Goal: Task Accomplishment & Management: Complete application form

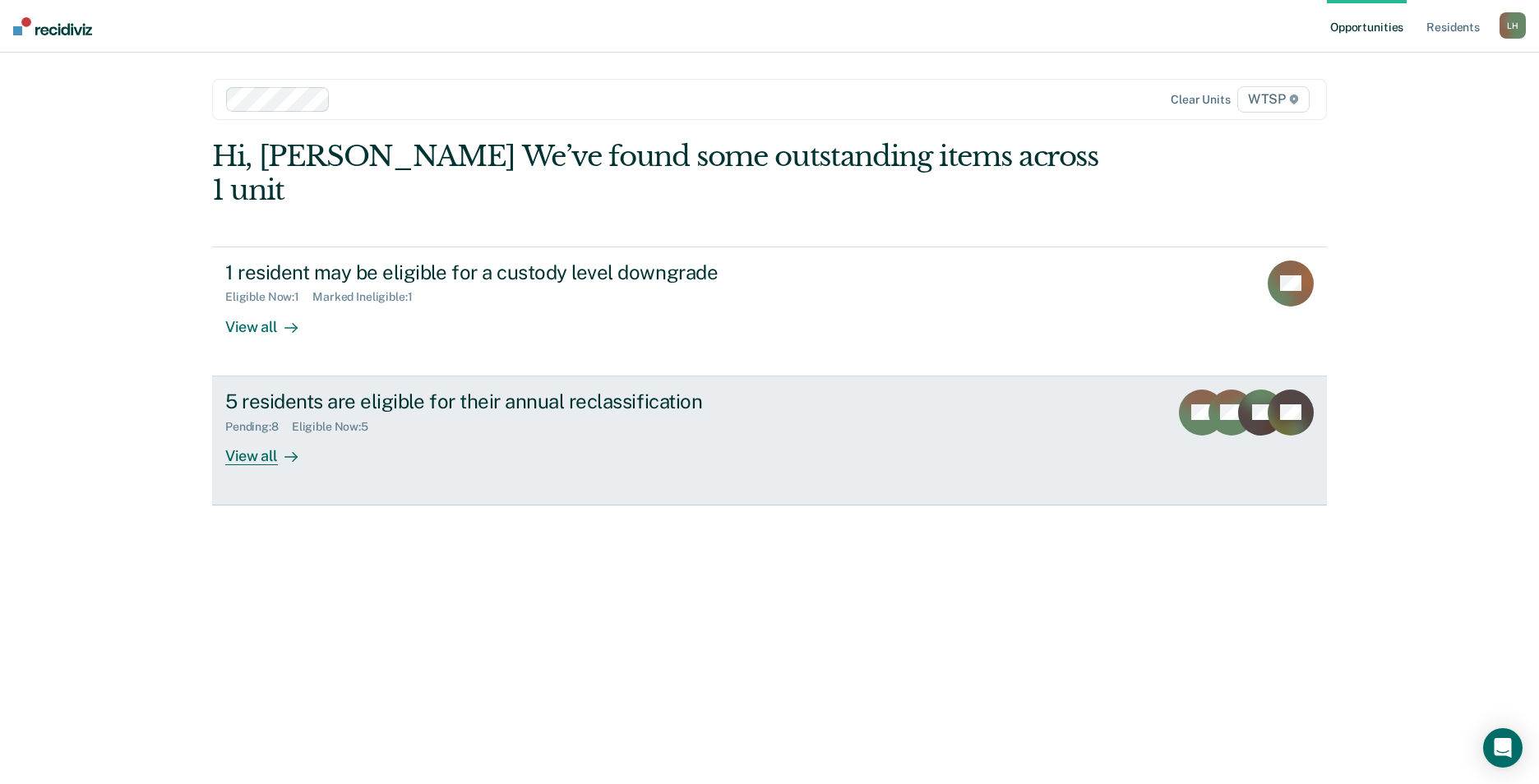
click at [244, 433] on div "View all" at bounding box center [271, 449] width 92 height 32
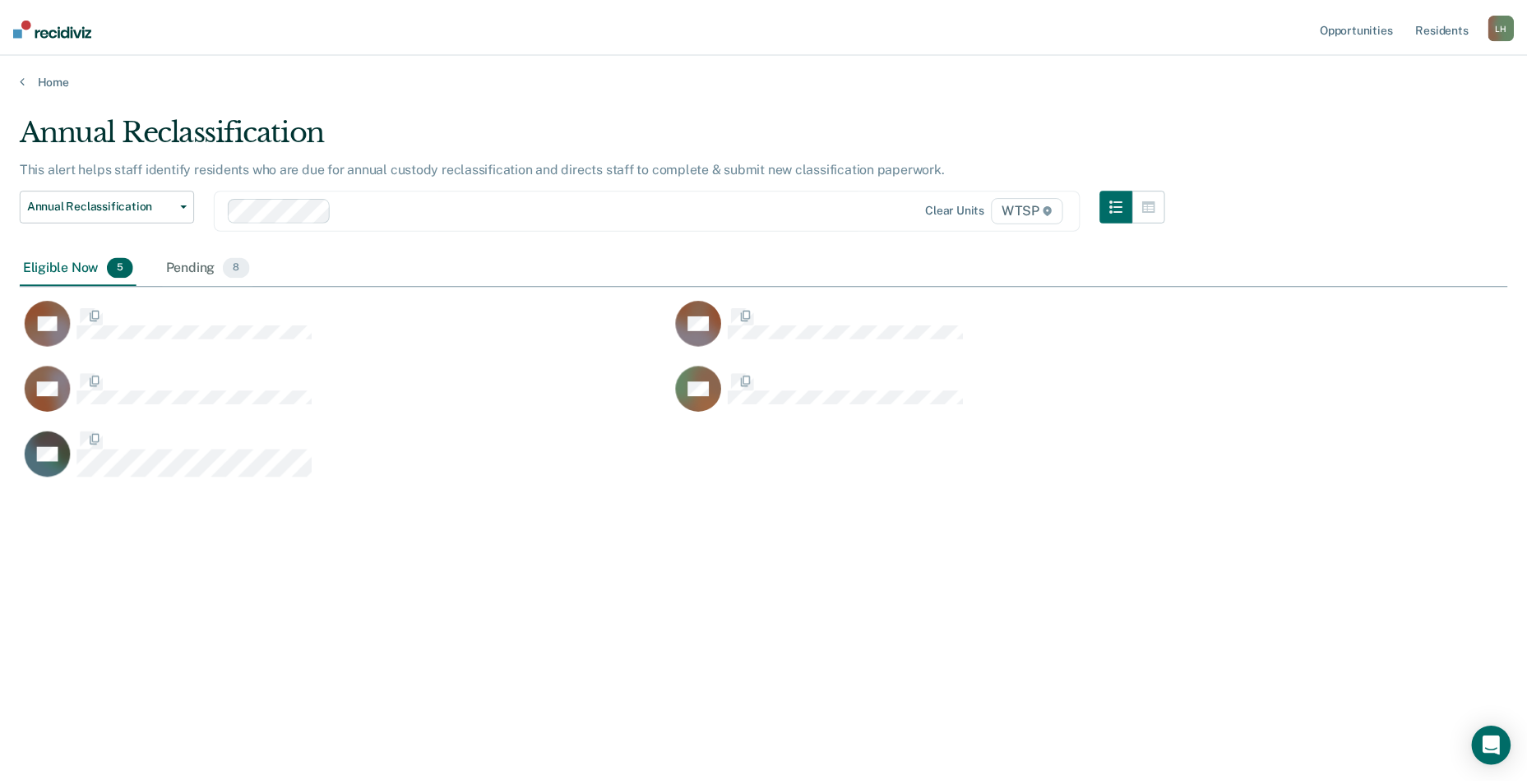
scroll to position [535, 1488]
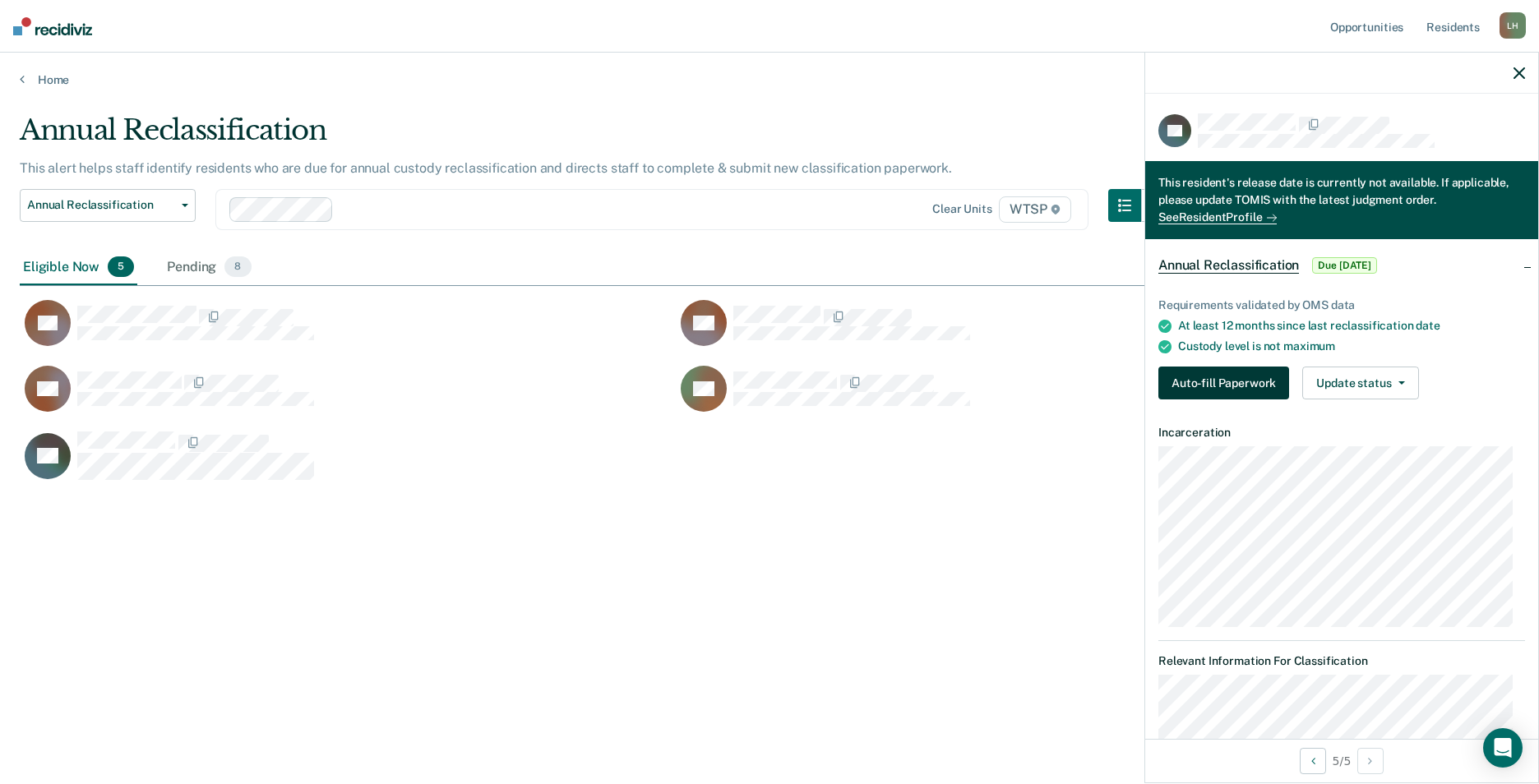
click at [1219, 375] on button "Auto-fill Paperwork" at bounding box center [1224, 383] width 131 height 33
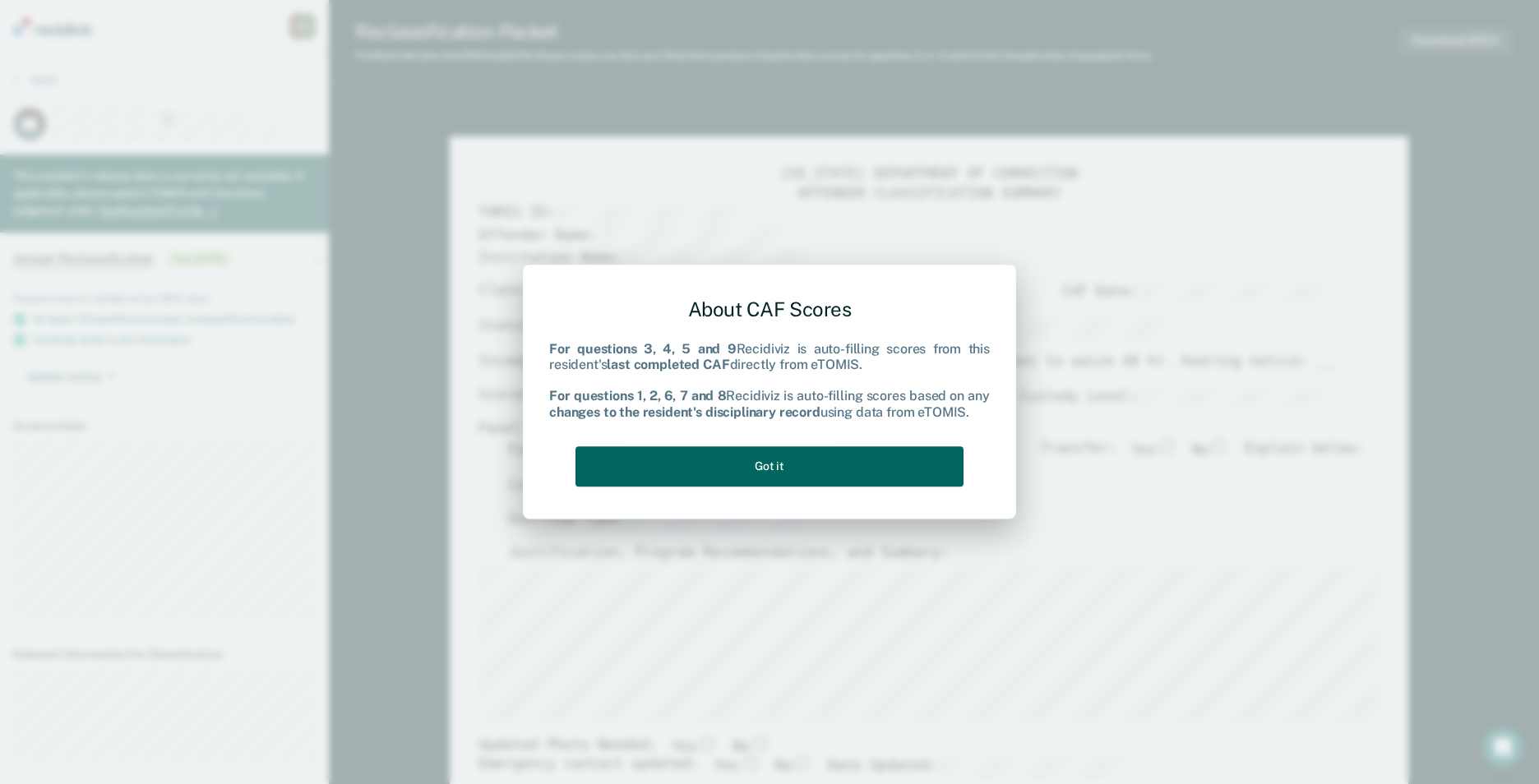
click at [750, 465] on button "Got it" at bounding box center [769, 465] width 388 height 40
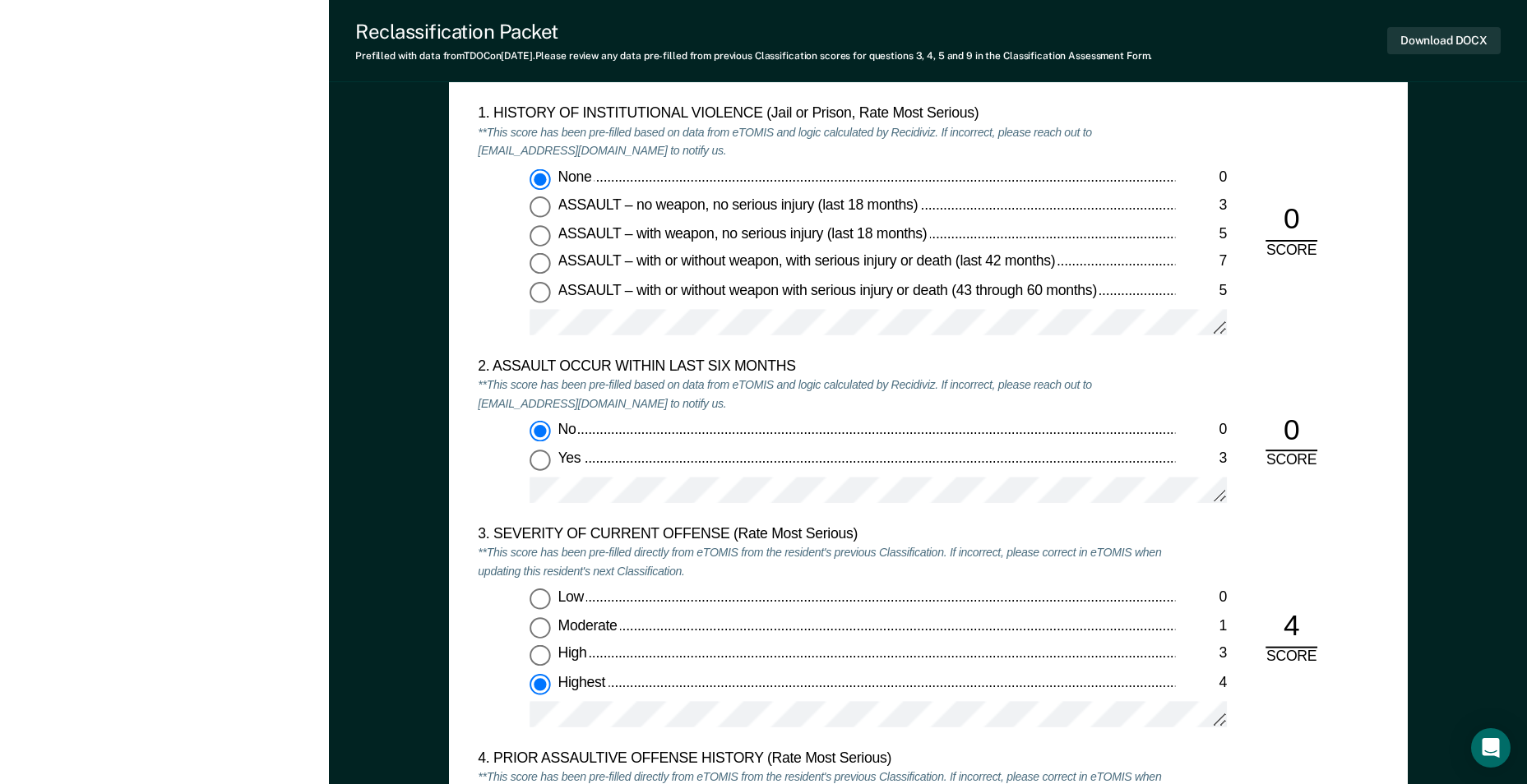
scroll to position [1562, 0]
click at [539, 595] on input "Low 0" at bounding box center [540, 598] width 21 height 21
type textarea "x"
radio input "true"
radio input "false"
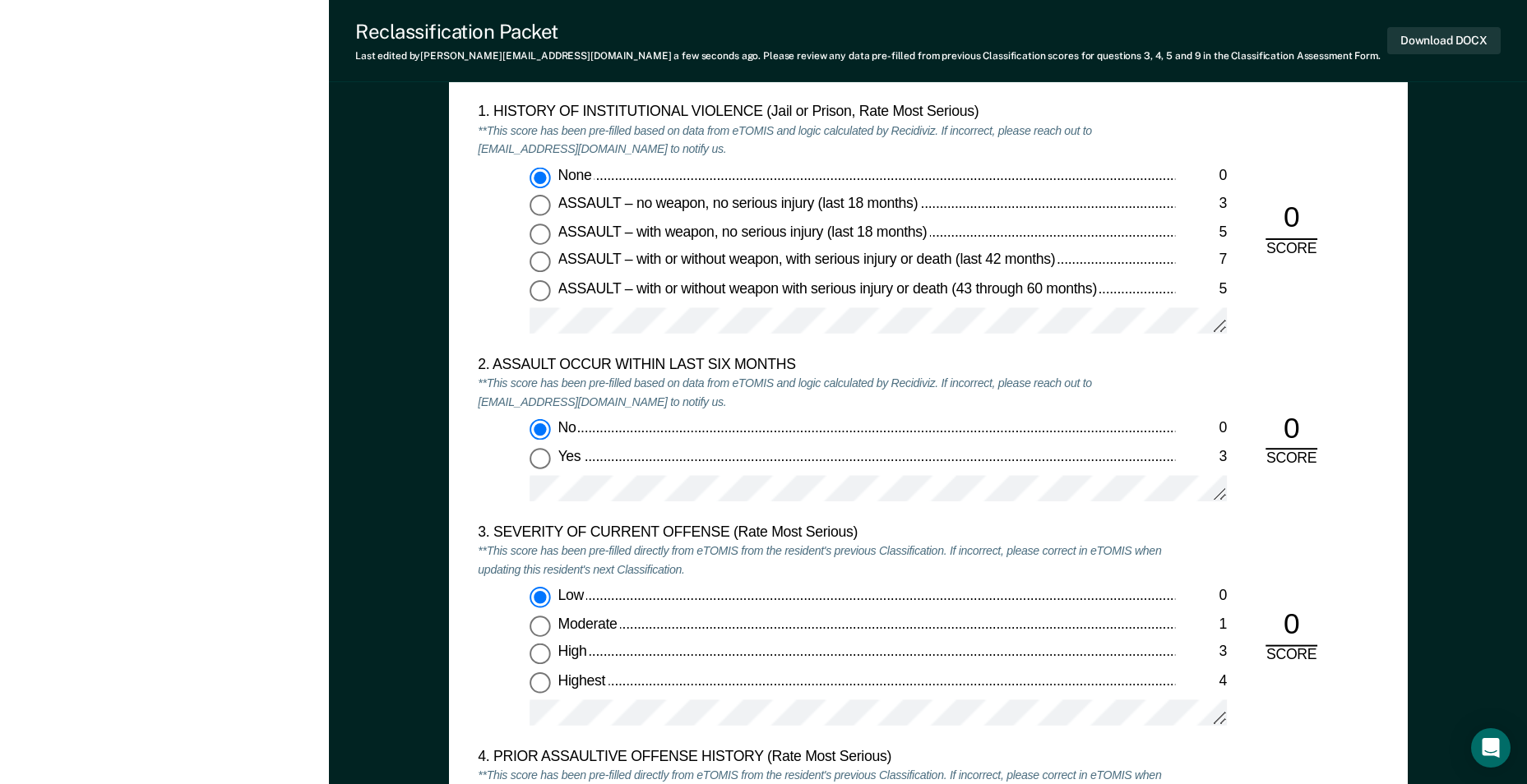
click at [536, 622] on input "Moderate 1" at bounding box center [540, 626] width 21 height 21
type textarea "x"
radio input "false"
radio input "true"
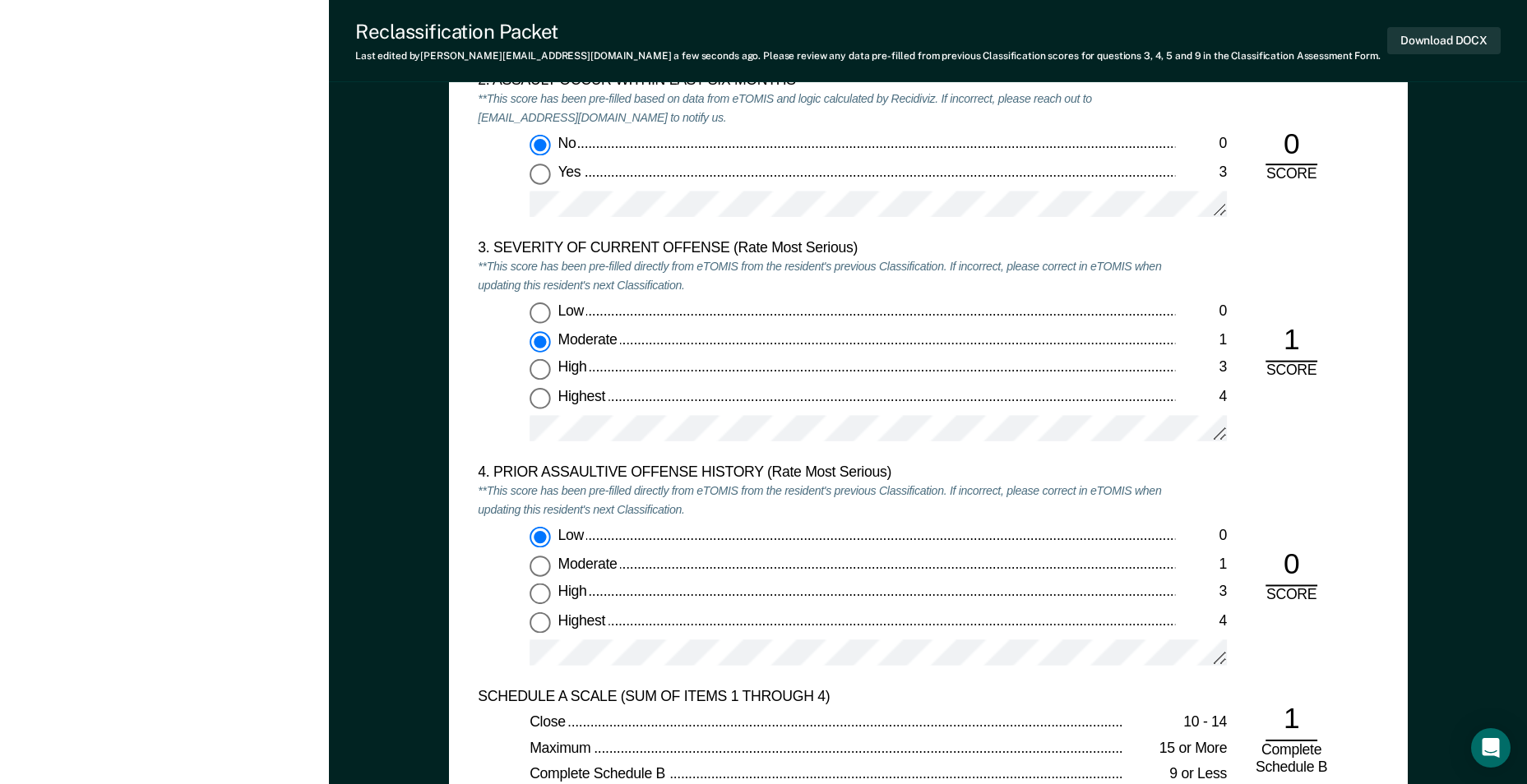
scroll to position [1891, 0]
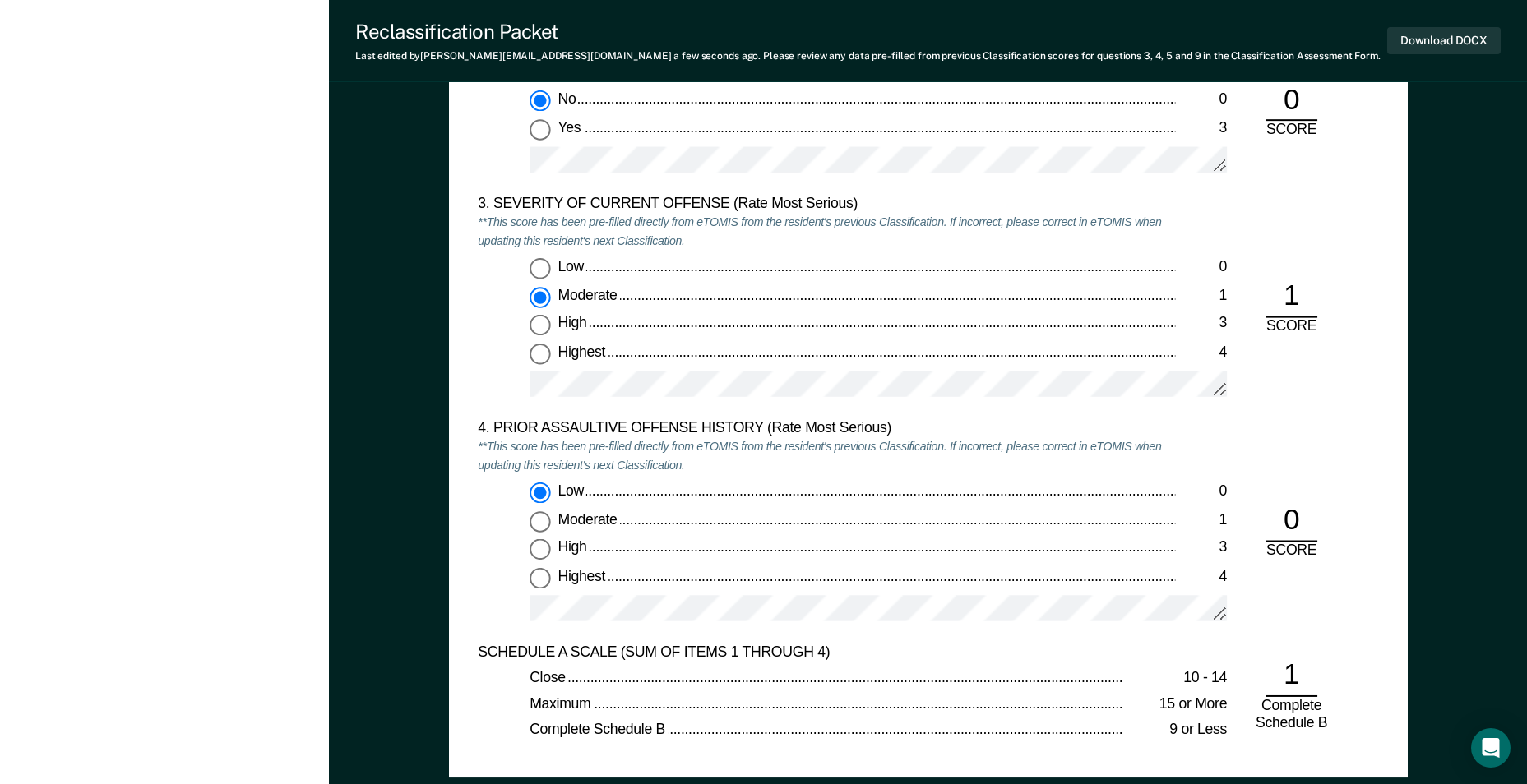
click at [542, 576] on input "Highest 4" at bounding box center [540, 578] width 21 height 21
type textarea "x"
radio input "false"
radio input "true"
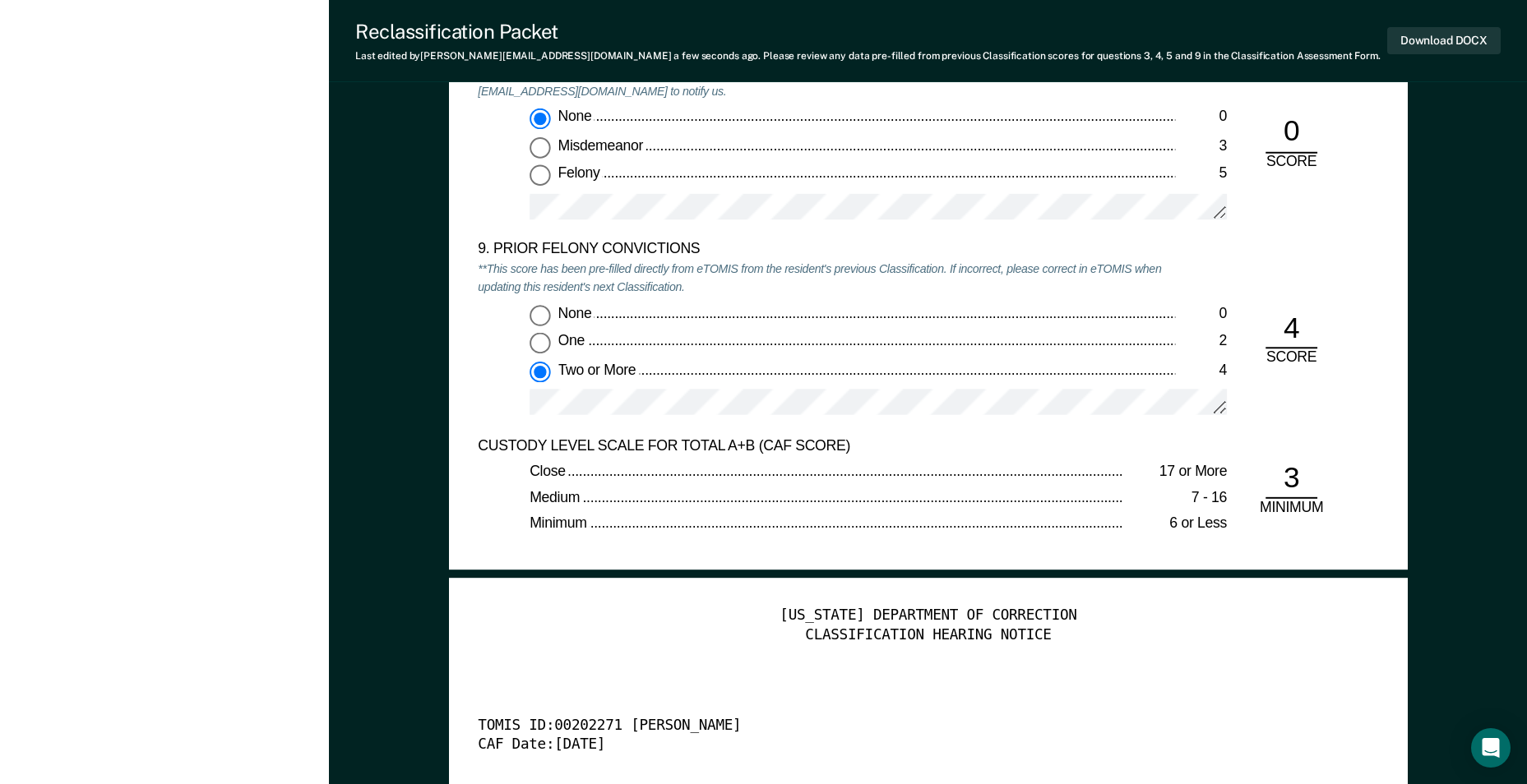
scroll to position [3370, 0]
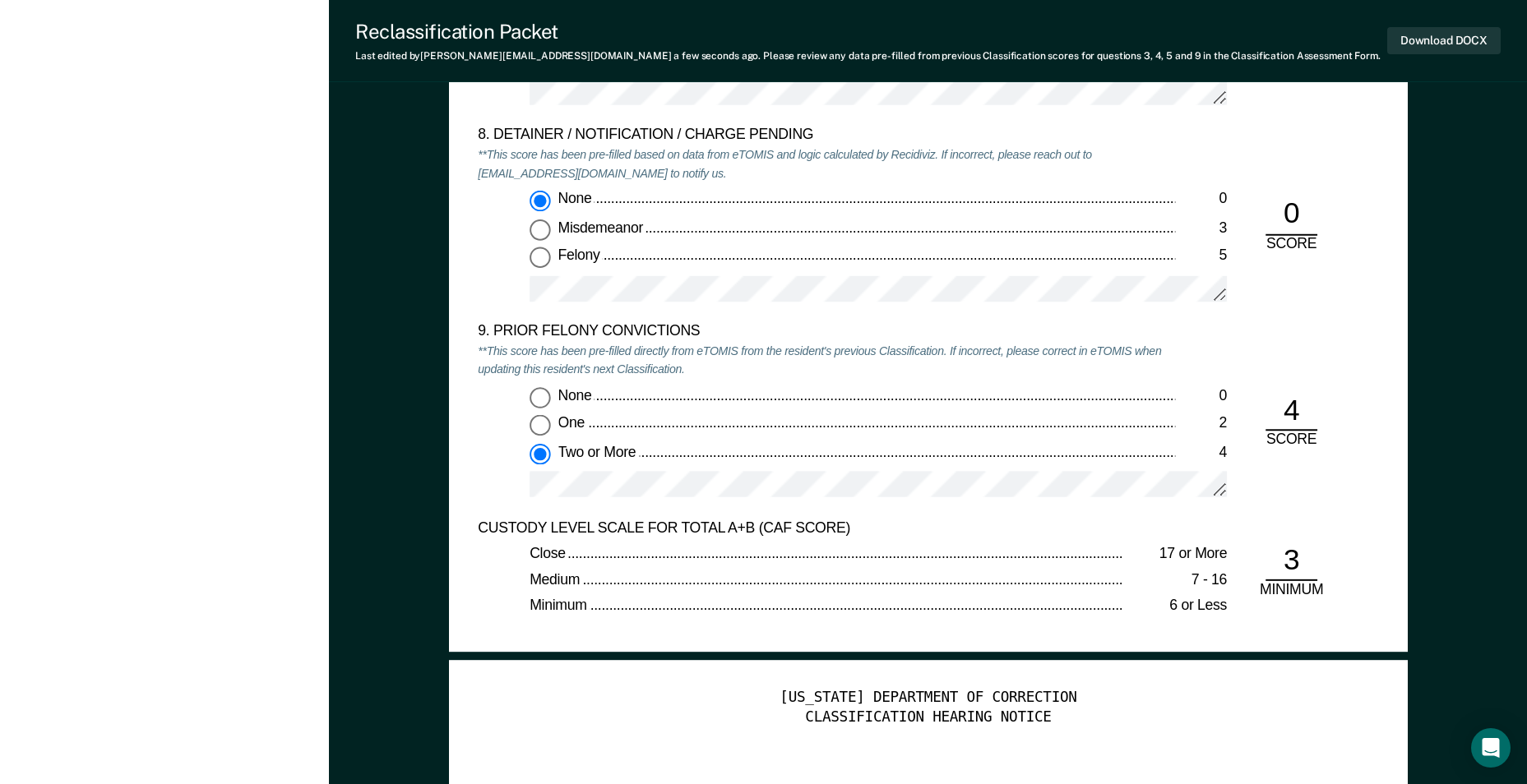
click at [538, 422] on input "One 2" at bounding box center [540, 425] width 21 height 21
type textarea "x"
radio input "true"
radio input "false"
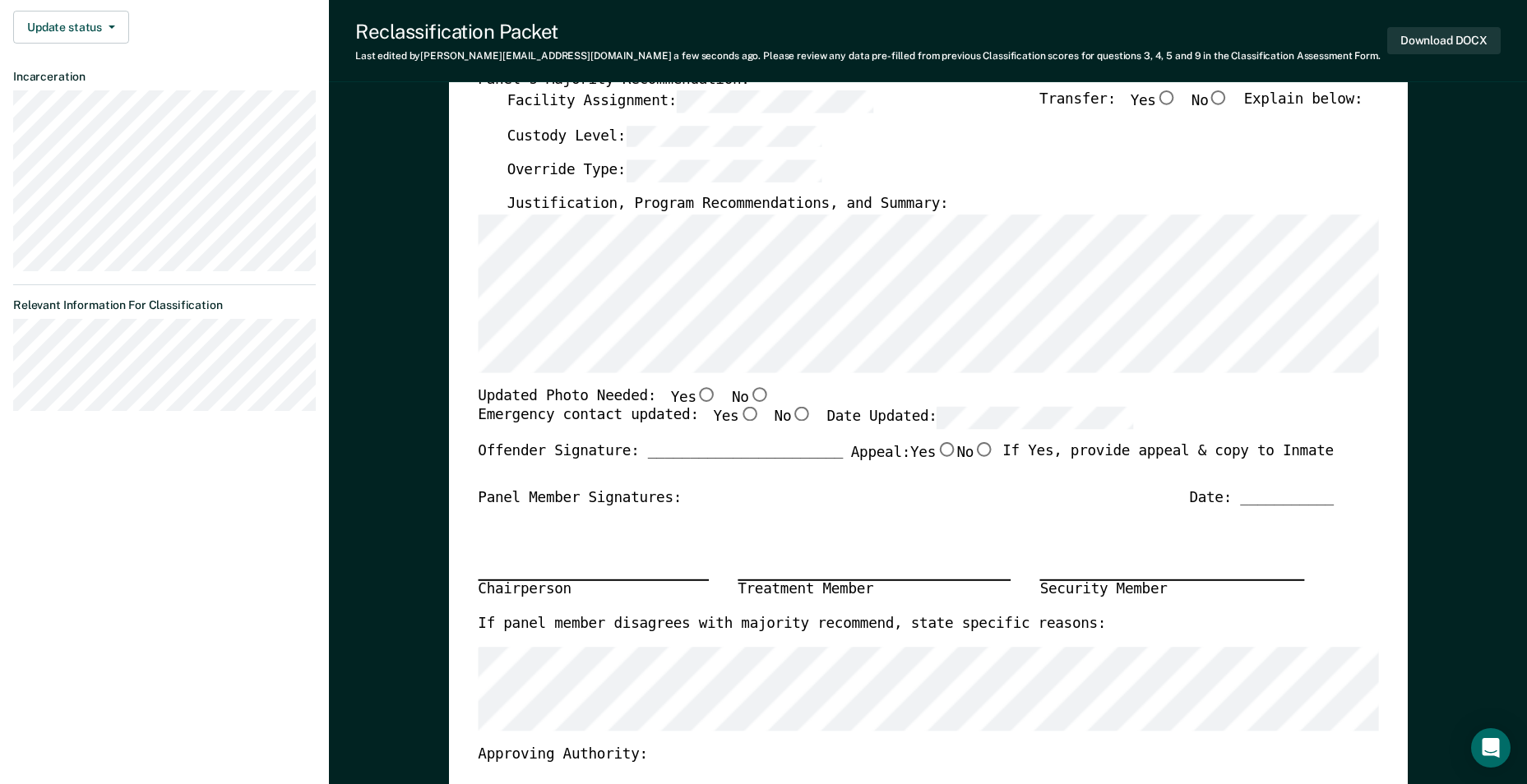
scroll to position [329, 0]
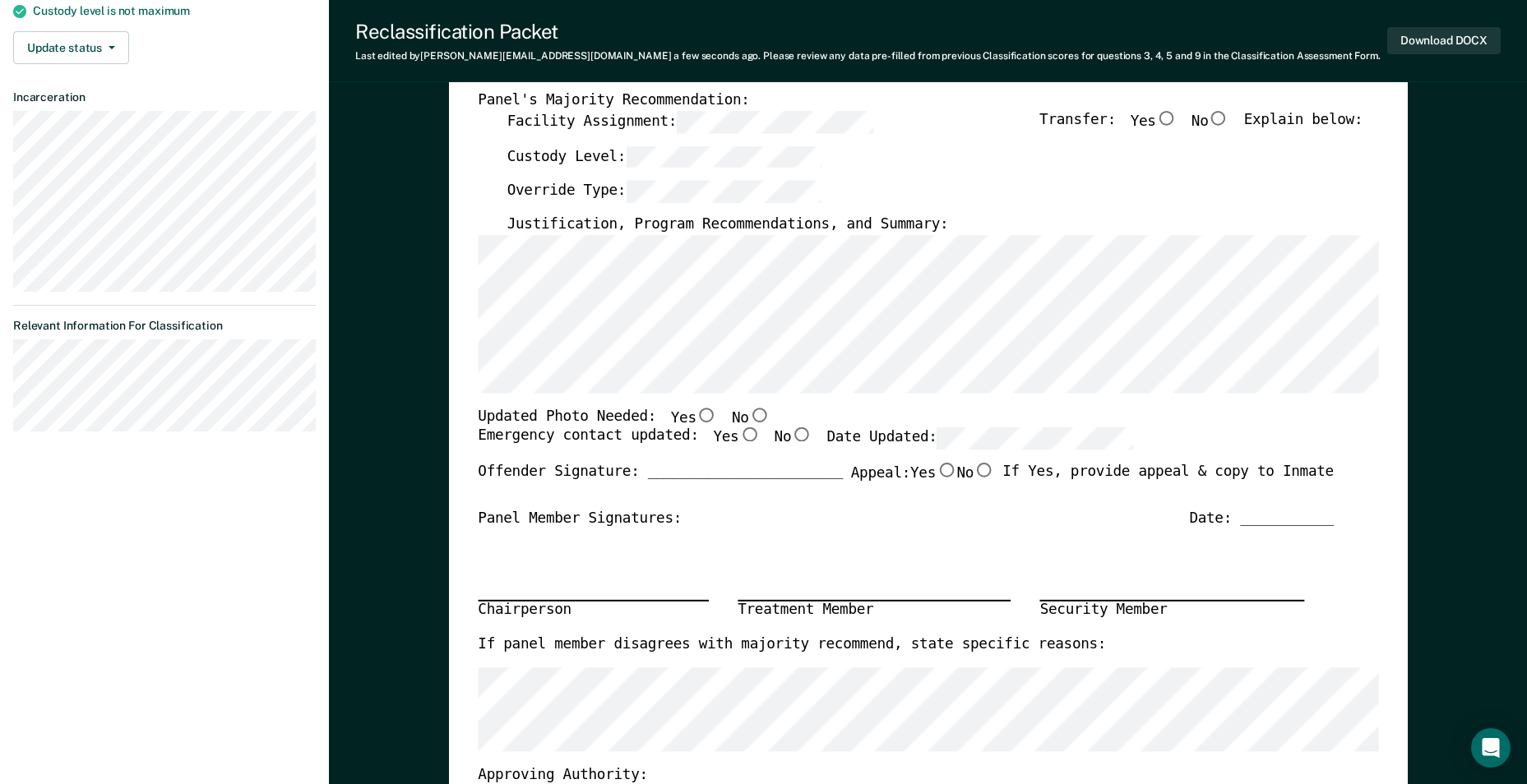
click at [749, 413] on input "No" at bounding box center [759, 415] width 21 height 14
type textarea "x"
radio input "true"
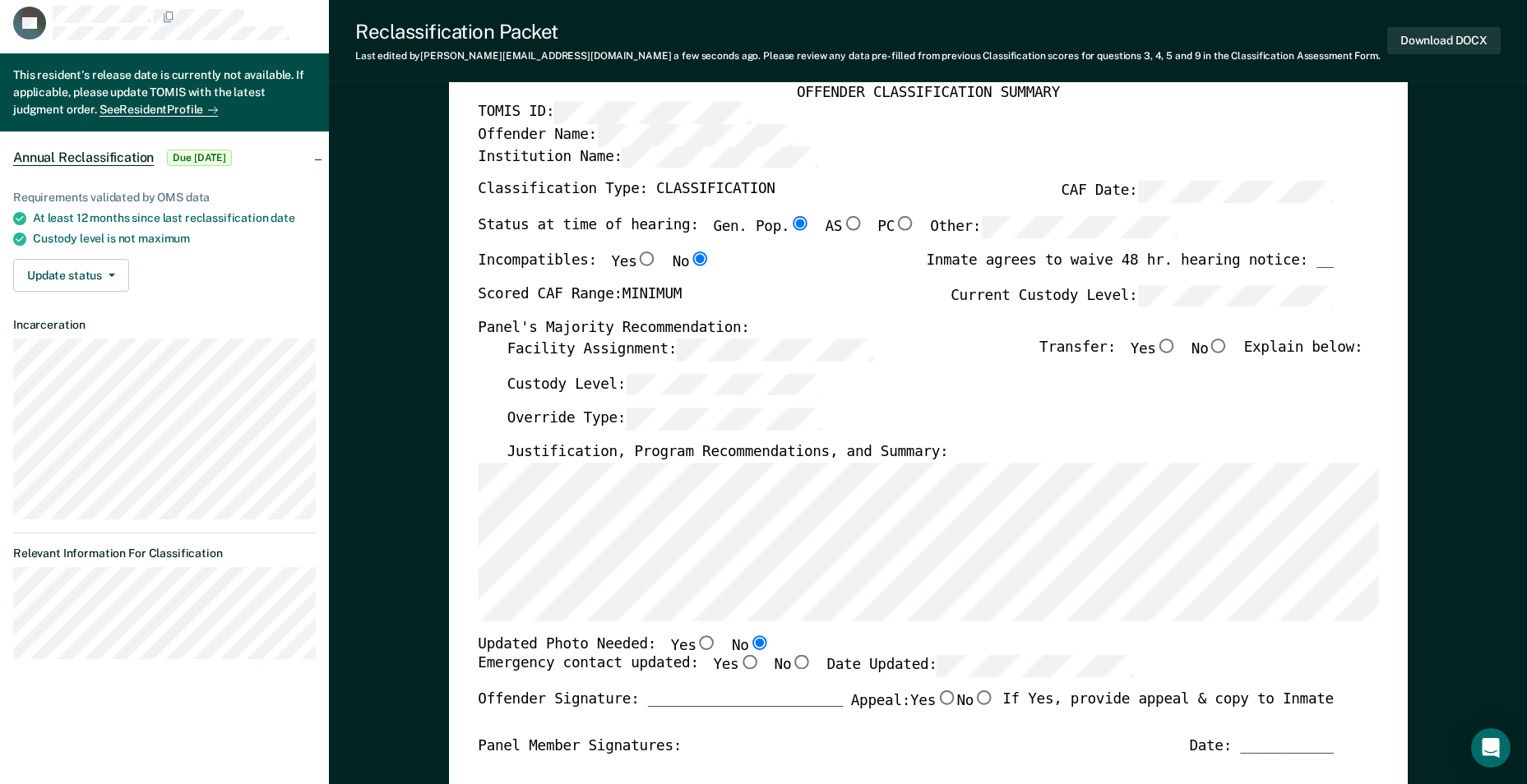
scroll to position [82, 0]
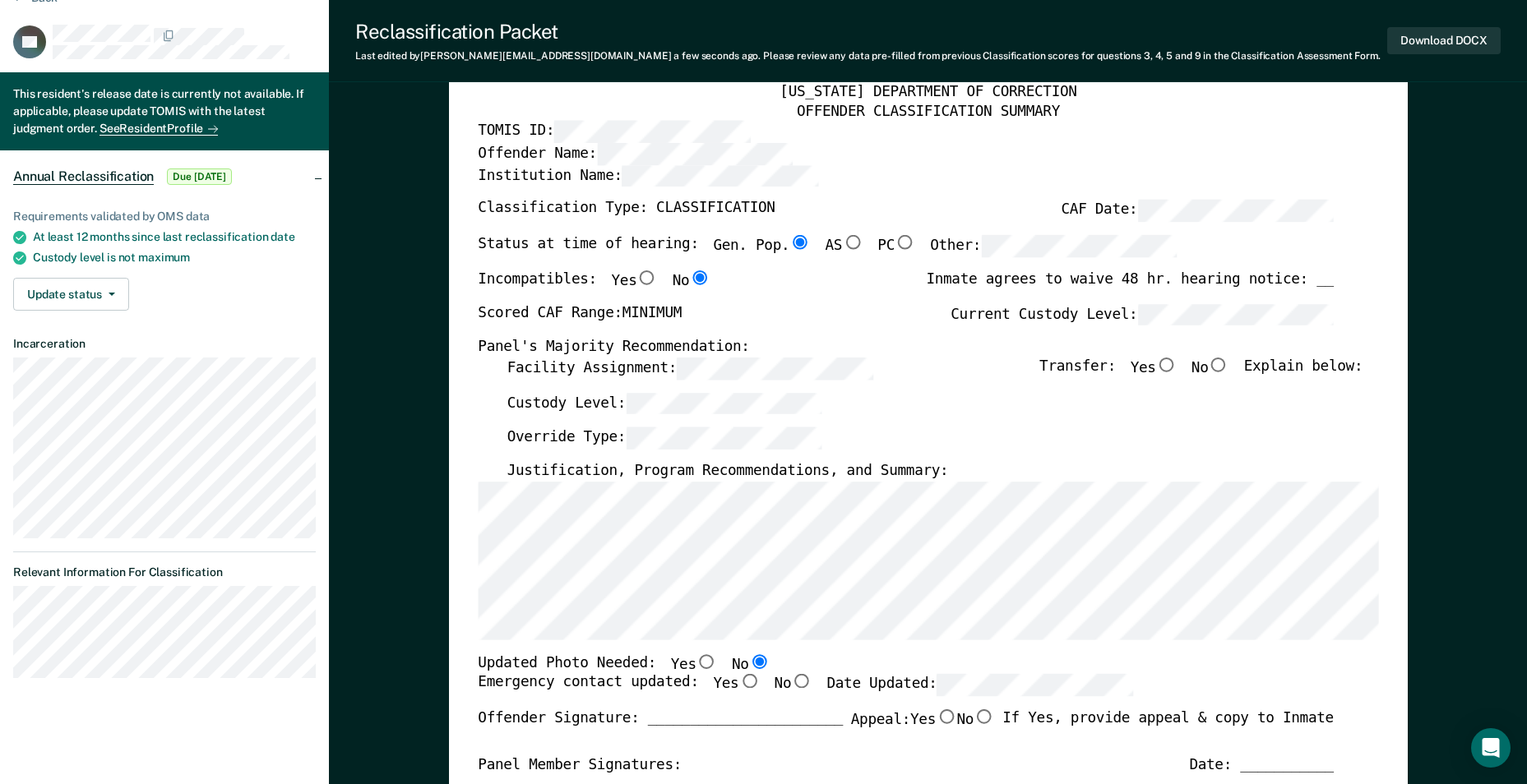
click at [1230, 363] on input "No" at bounding box center [1219, 364] width 21 height 14
type textarea "x"
radio input "true"
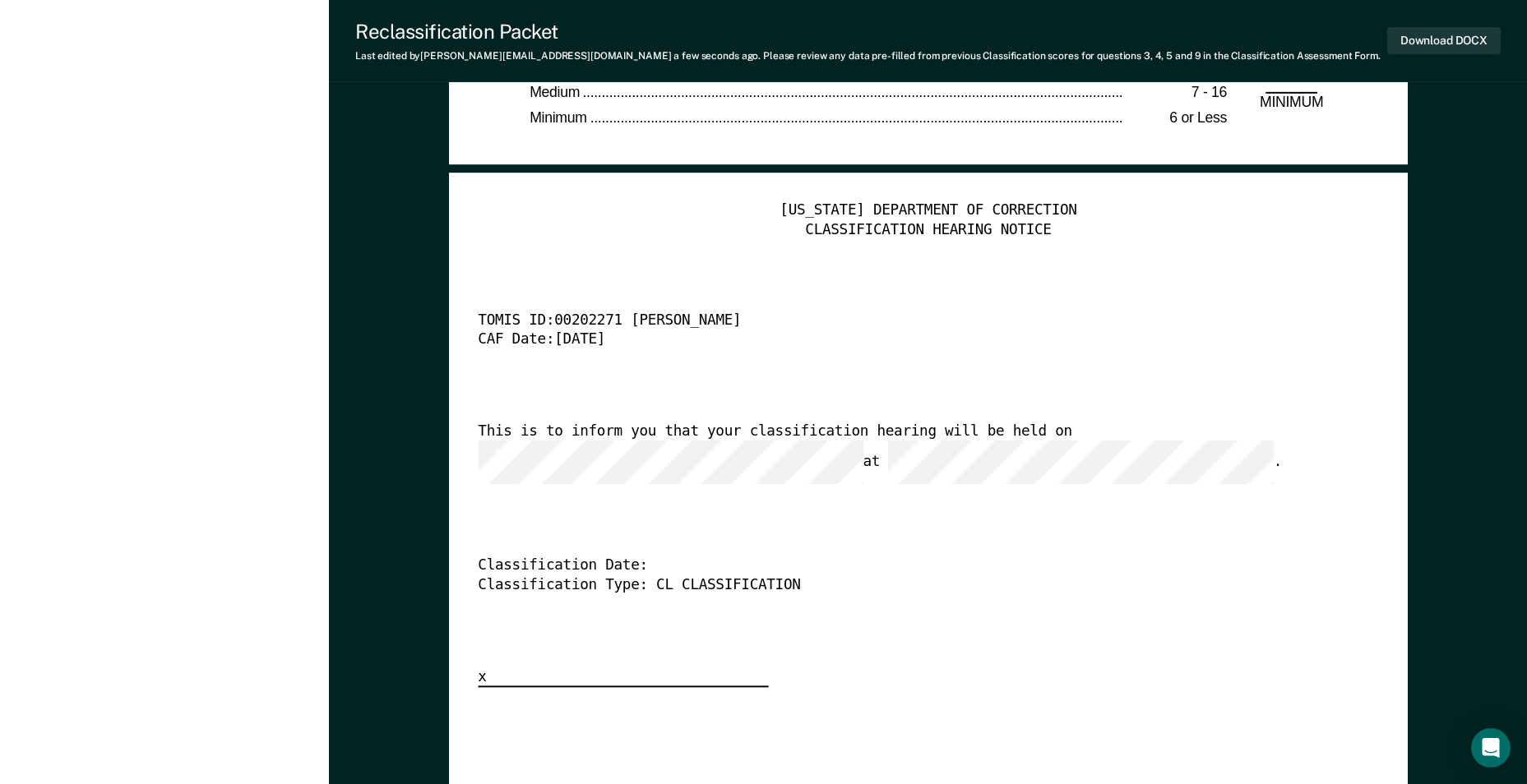
scroll to position [3863, 0]
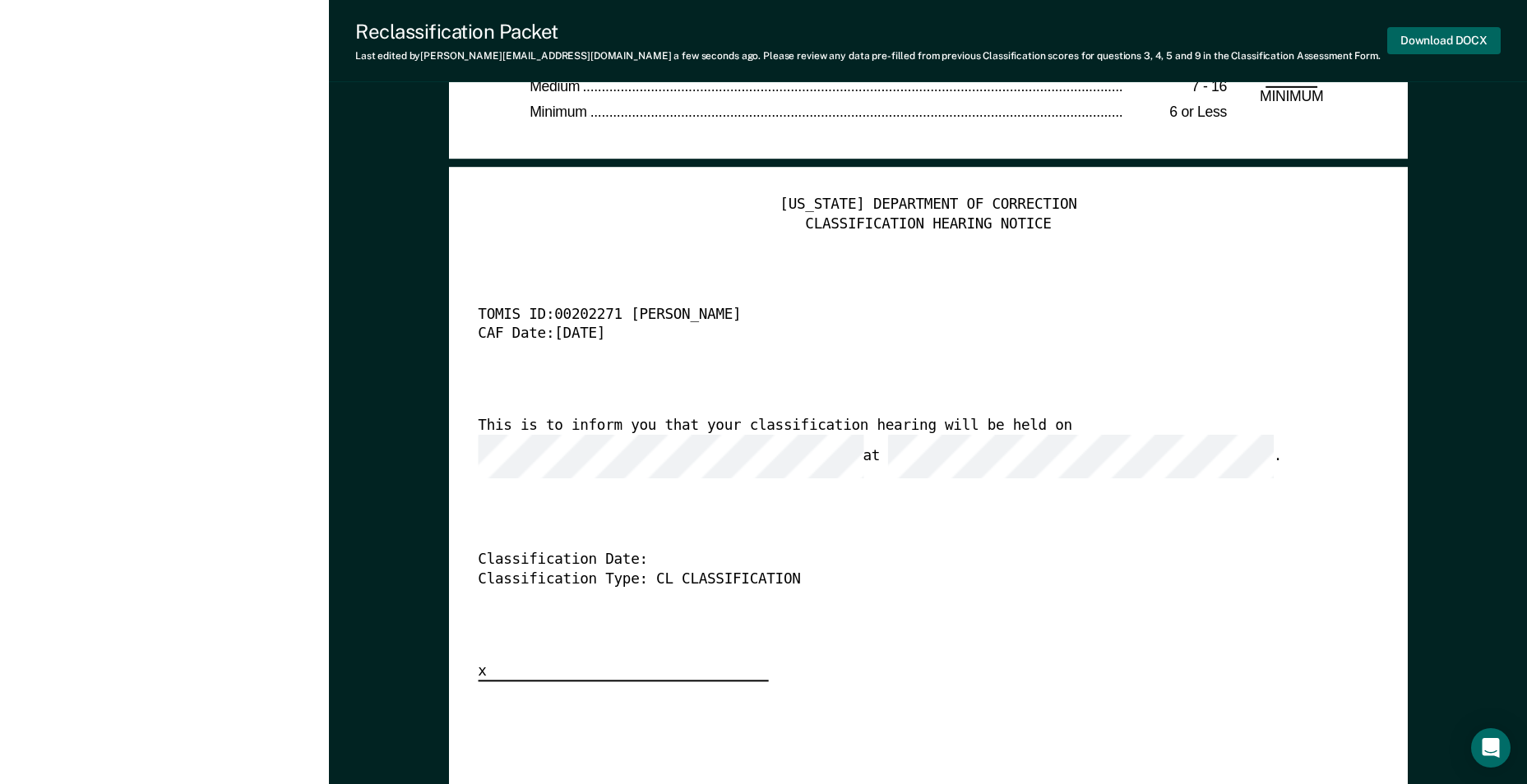
click at [1414, 39] on button "Download DOCX" at bounding box center [1444, 41] width 114 height 27
type textarea "x"
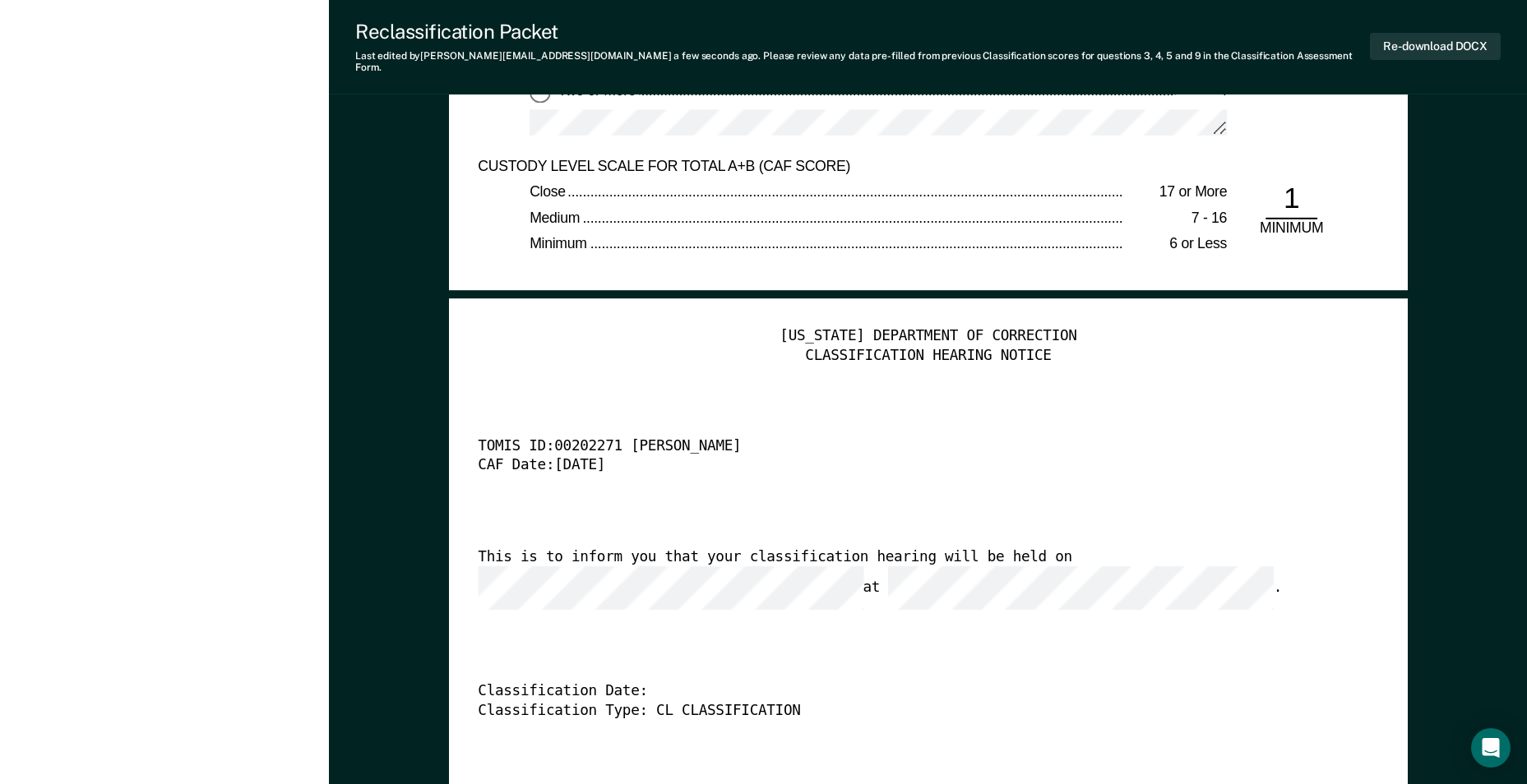
scroll to position [3781, 0]
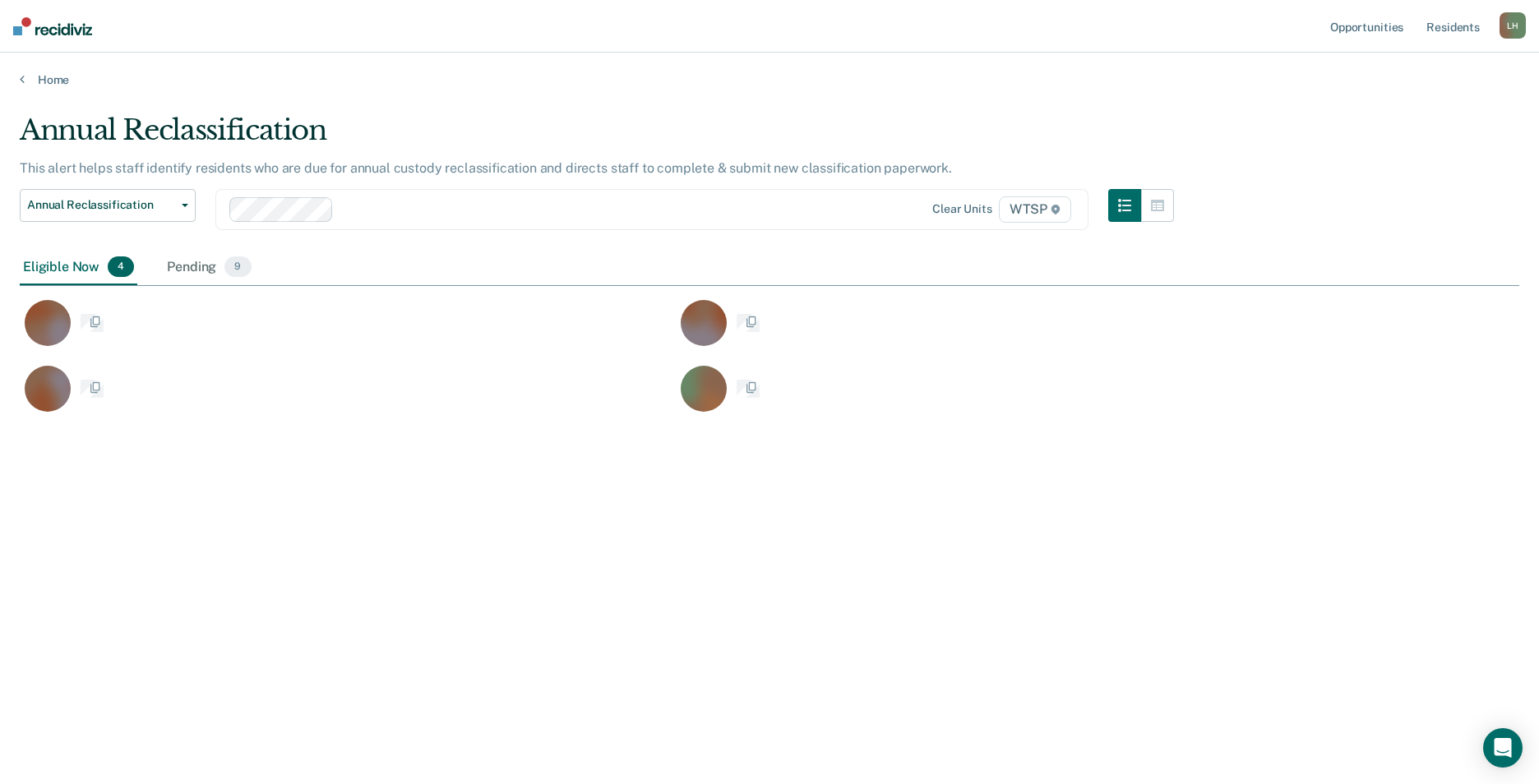
scroll to position [535, 1488]
click at [184, 202] on button "Annual Reclassification" at bounding box center [107, 206] width 176 height 33
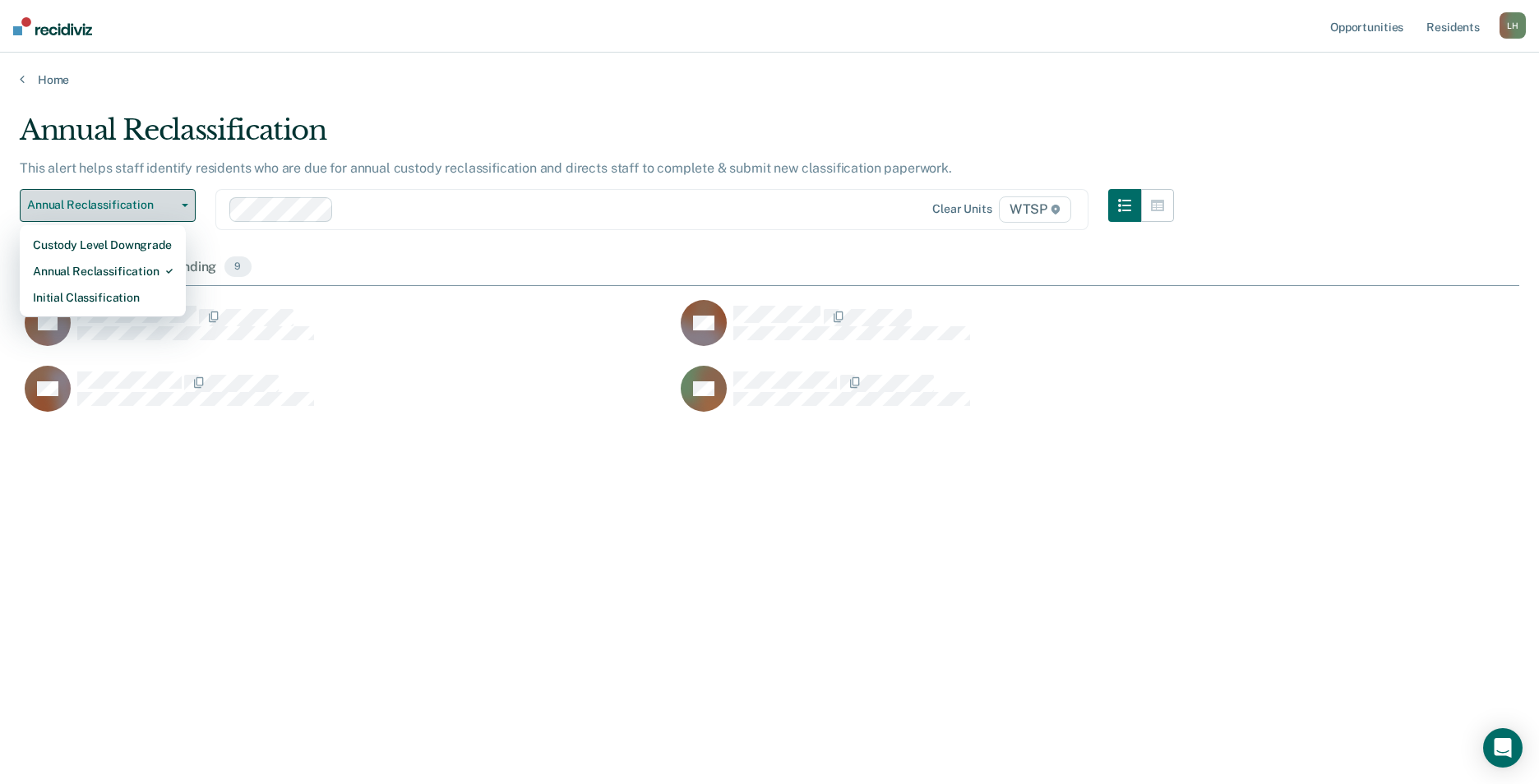
click at [184, 202] on button "Annual Reclassification" at bounding box center [107, 206] width 176 height 33
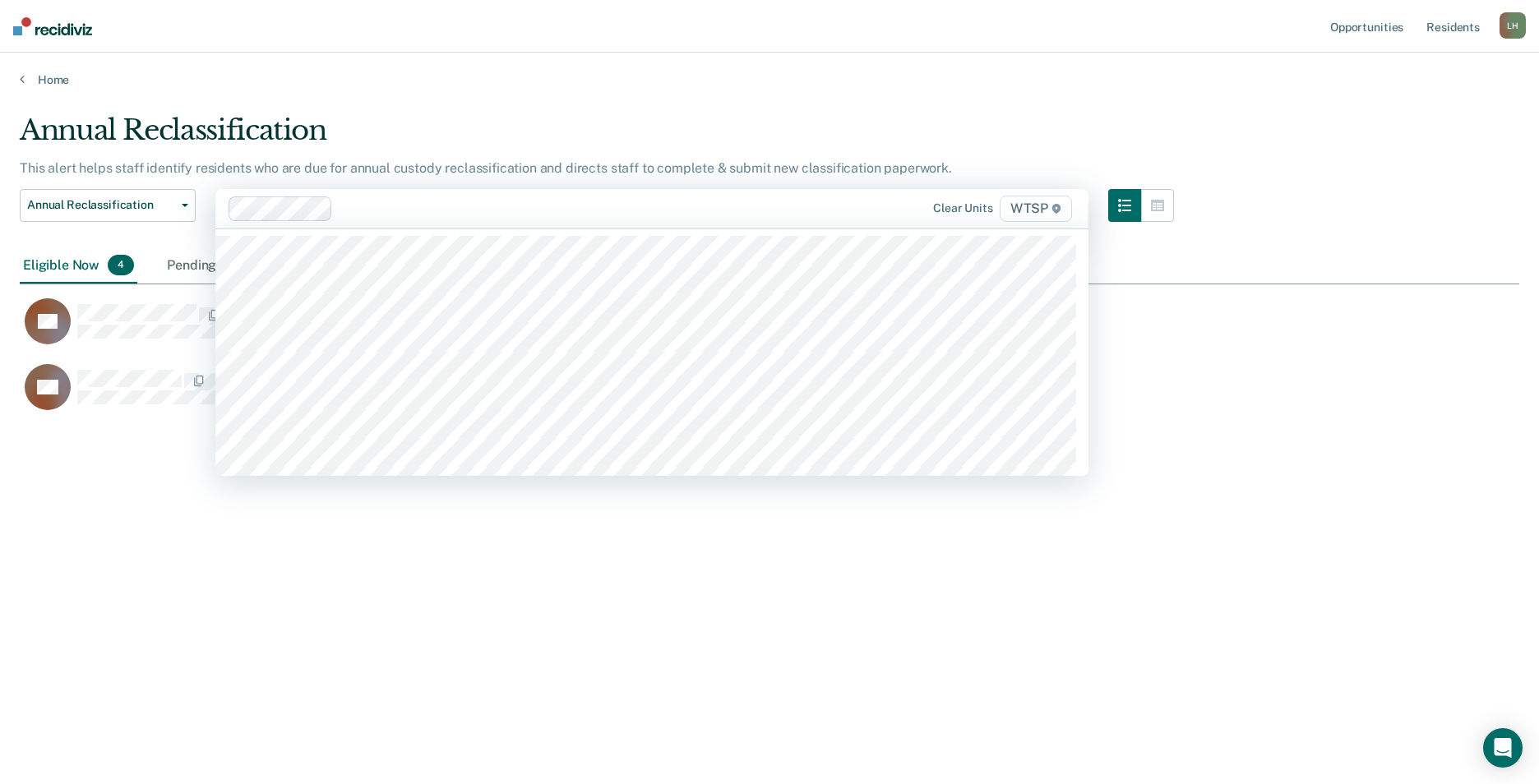
type input "w"
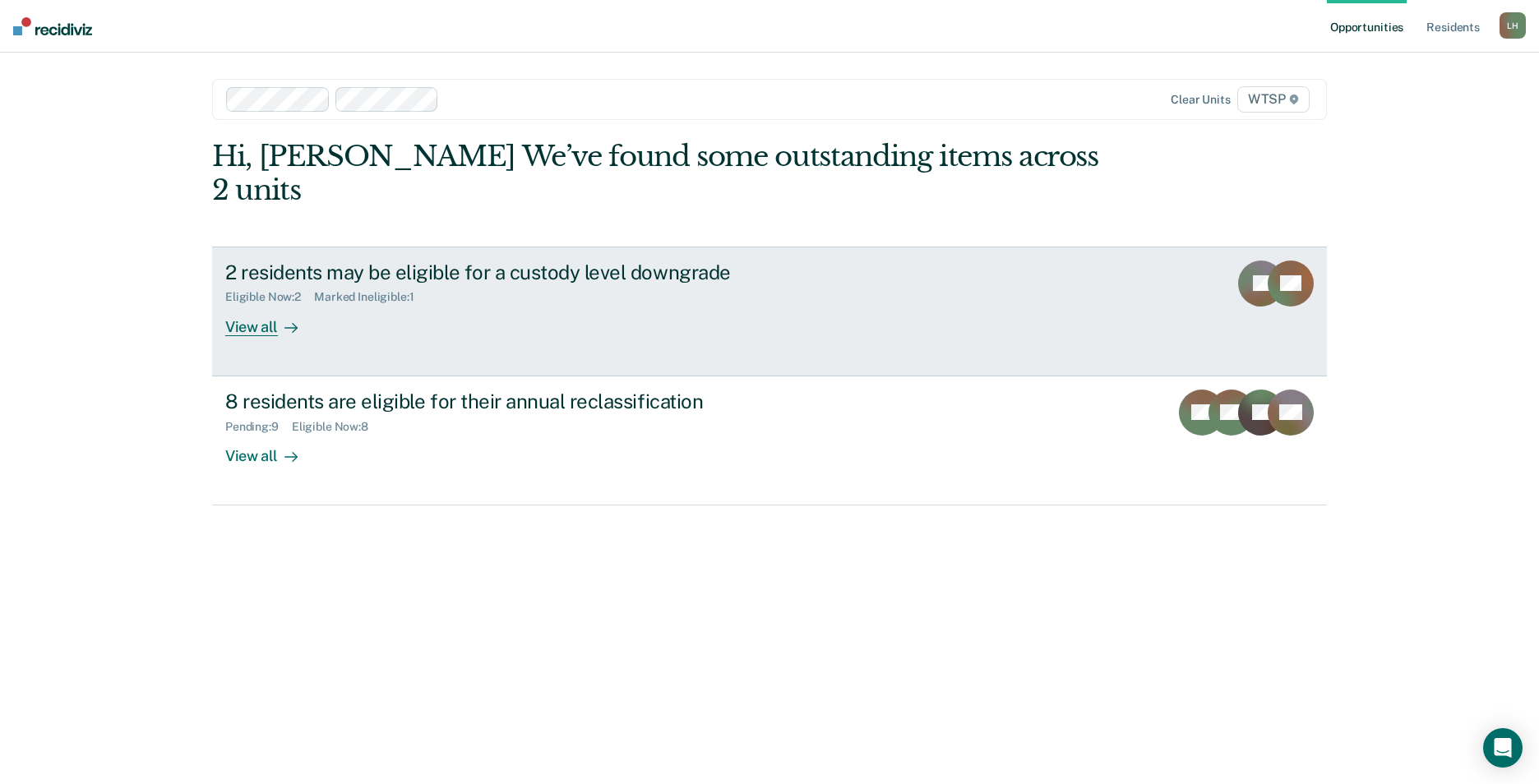
click at [253, 304] on div "View all" at bounding box center [271, 320] width 92 height 32
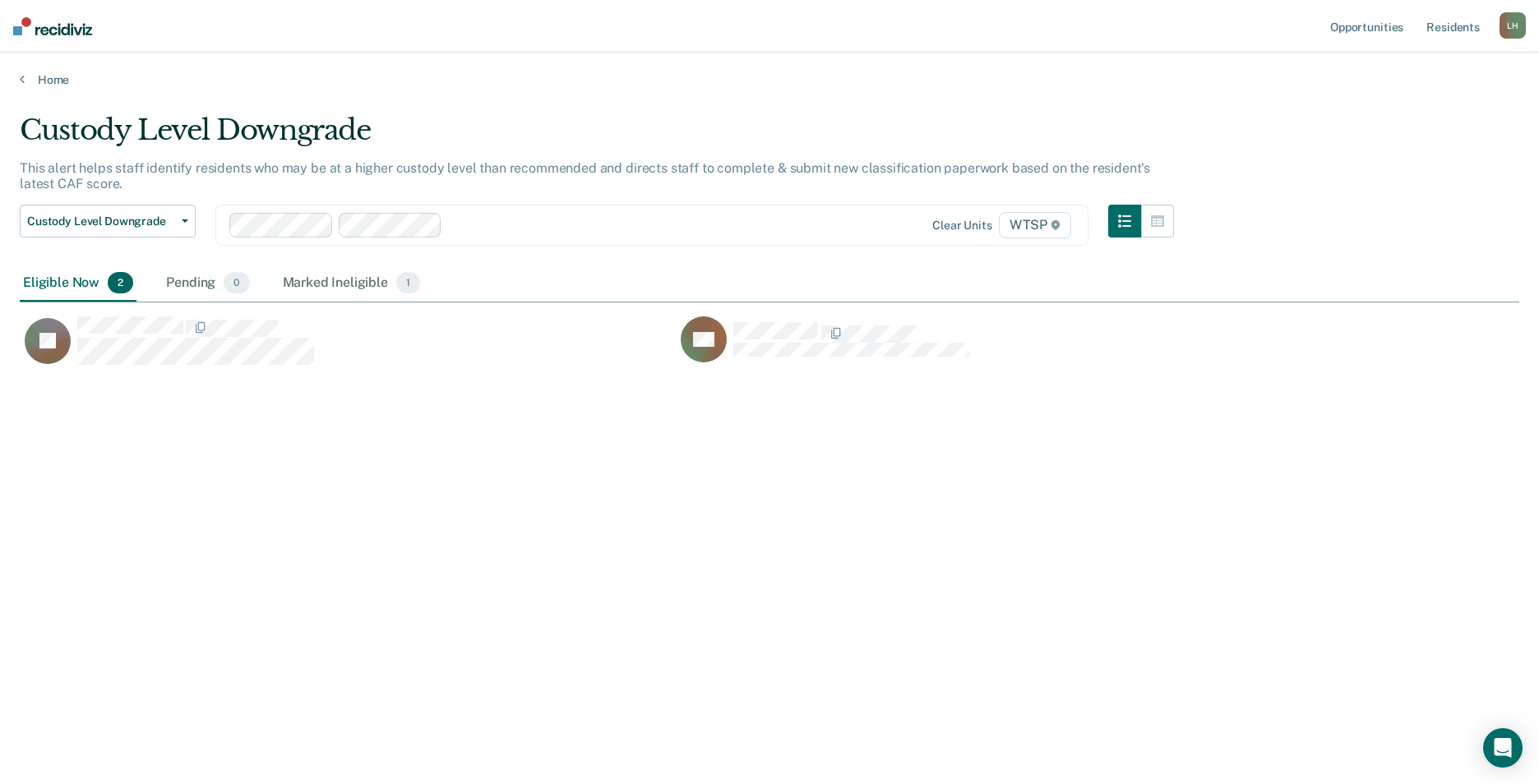
scroll to position [535, 1488]
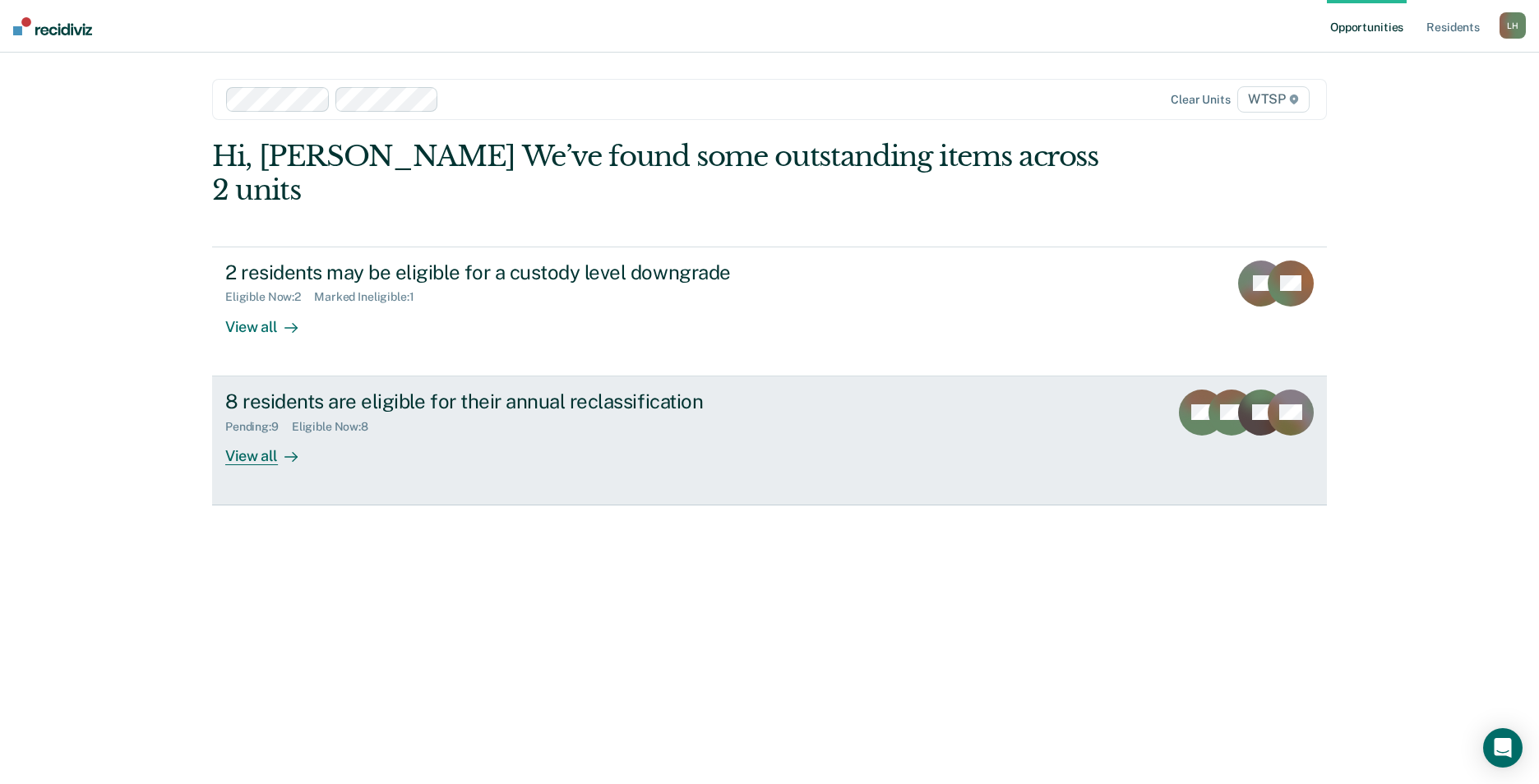
click at [270, 433] on div "View all" at bounding box center [271, 449] width 92 height 32
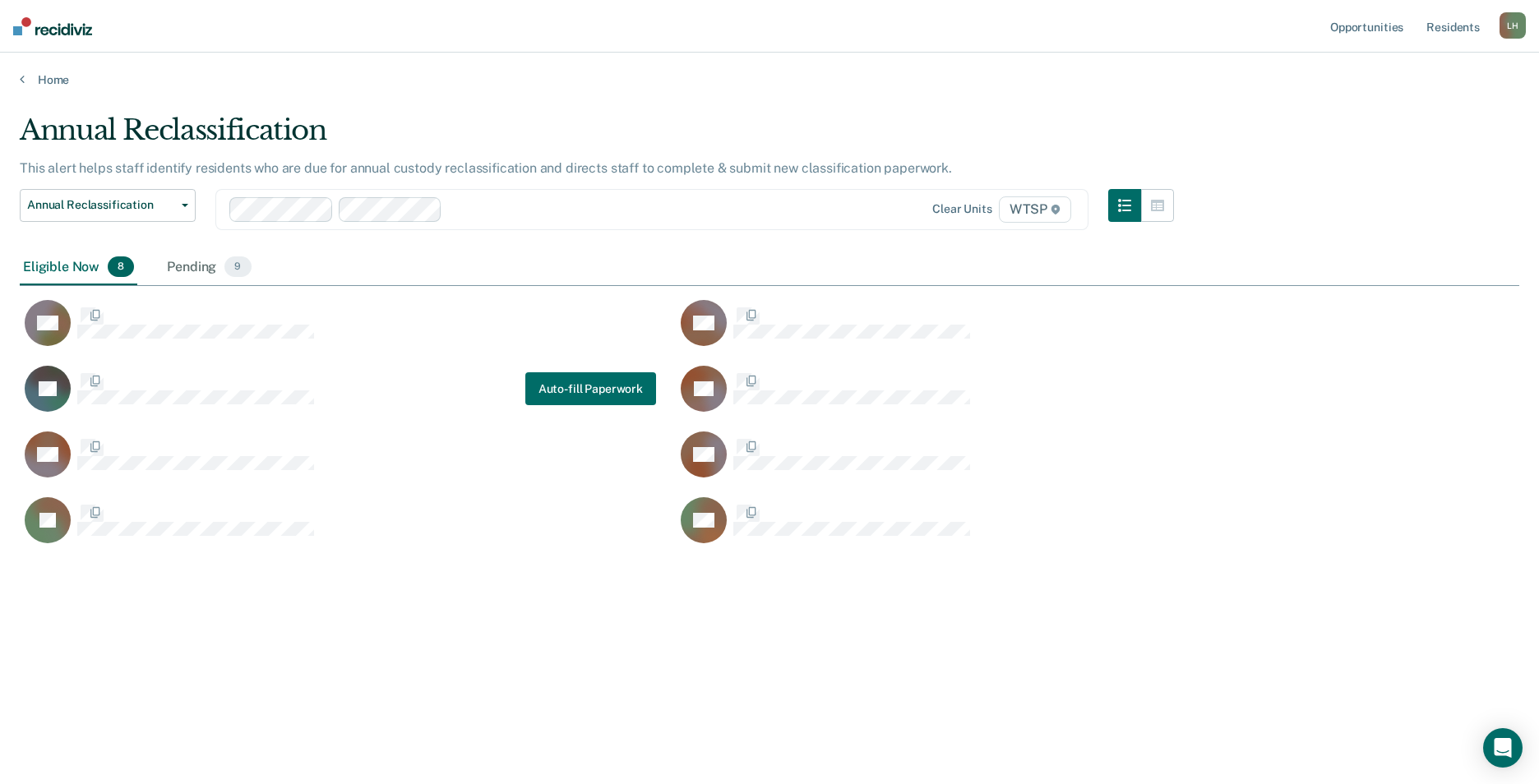
scroll to position [535, 1488]
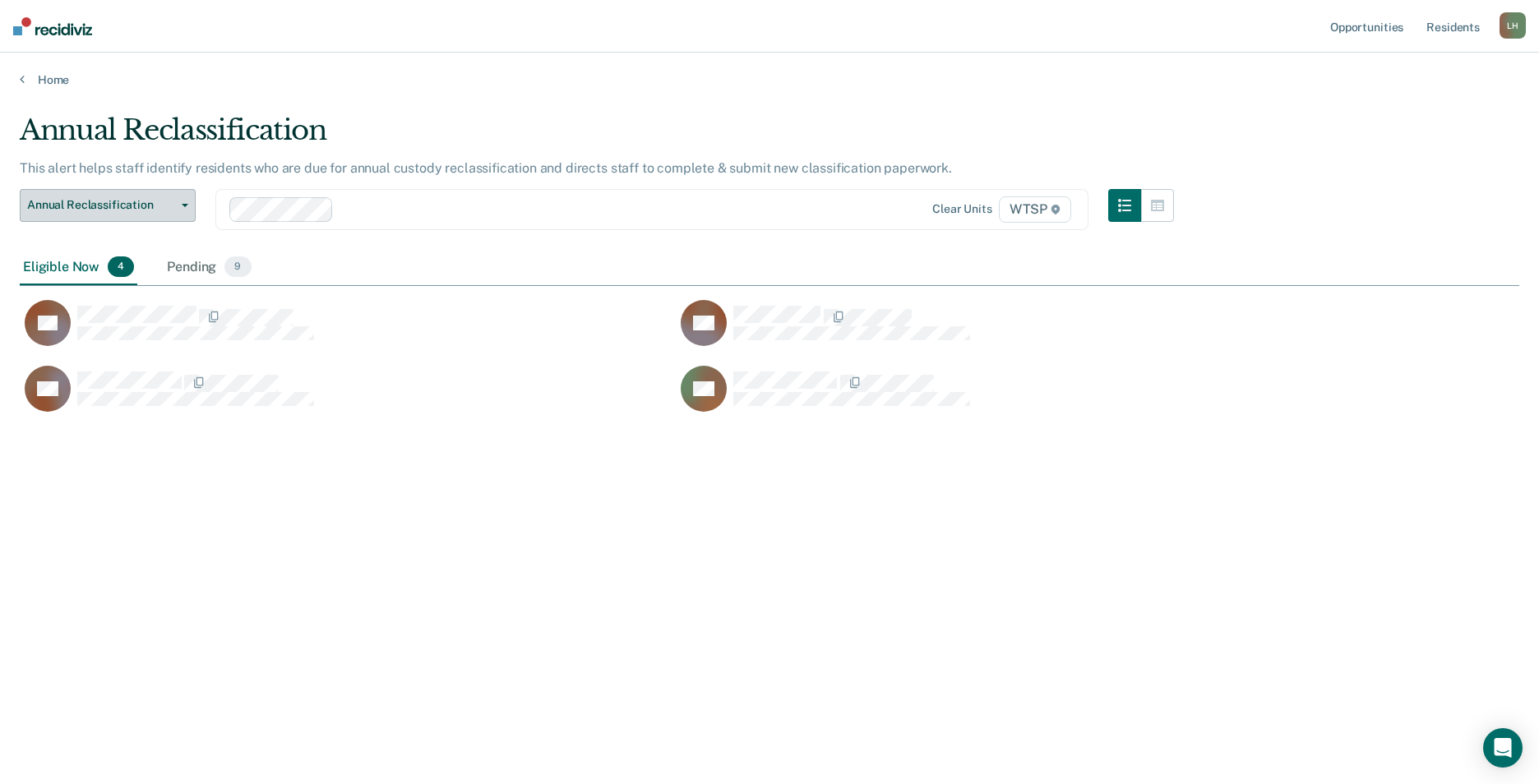
click at [186, 204] on icon "button" at bounding box center [185, 206] width 7 height 3
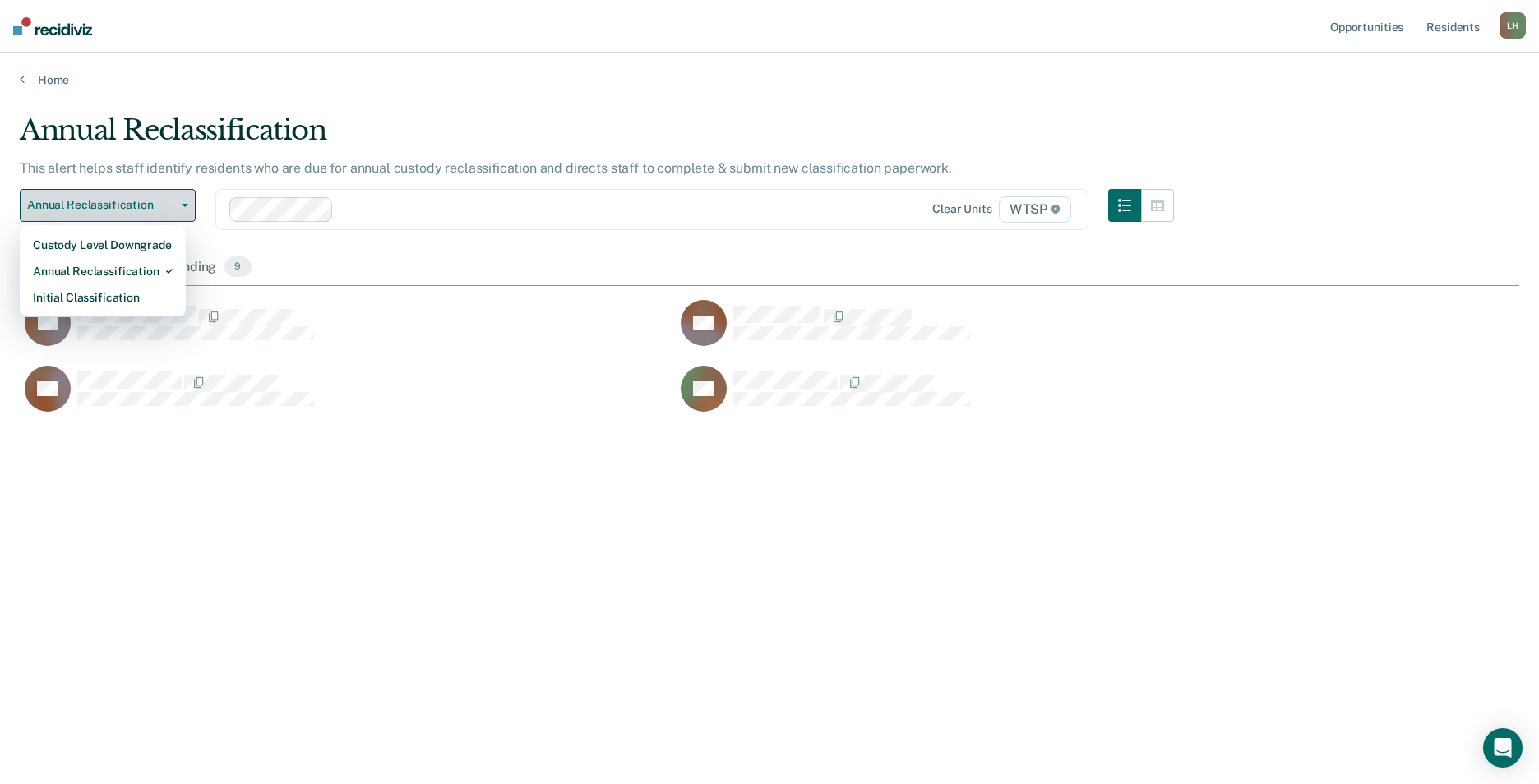
click at [186, 204] on icon "button" at bounding box center [185, 206] width 7 height 3
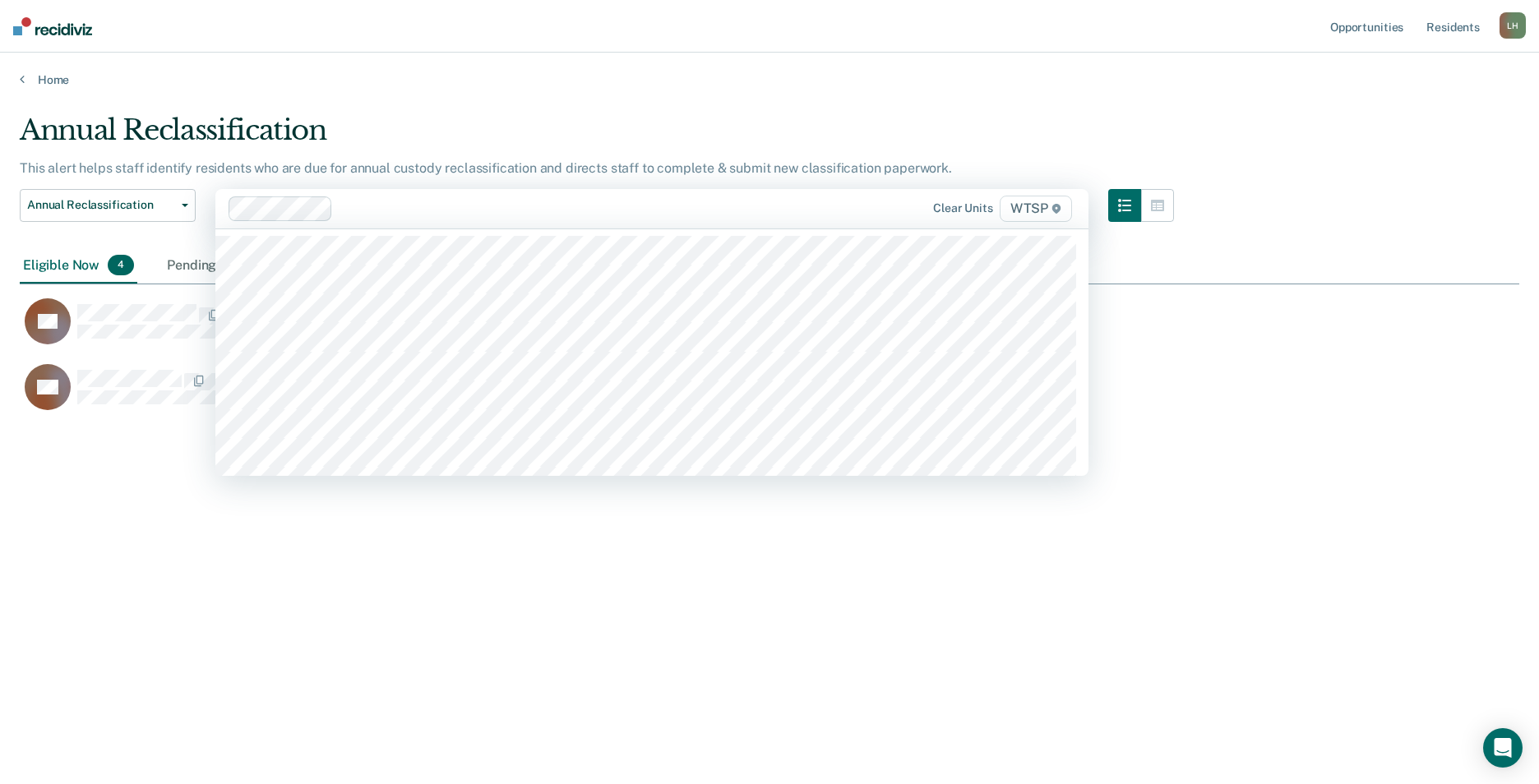
type input "w"
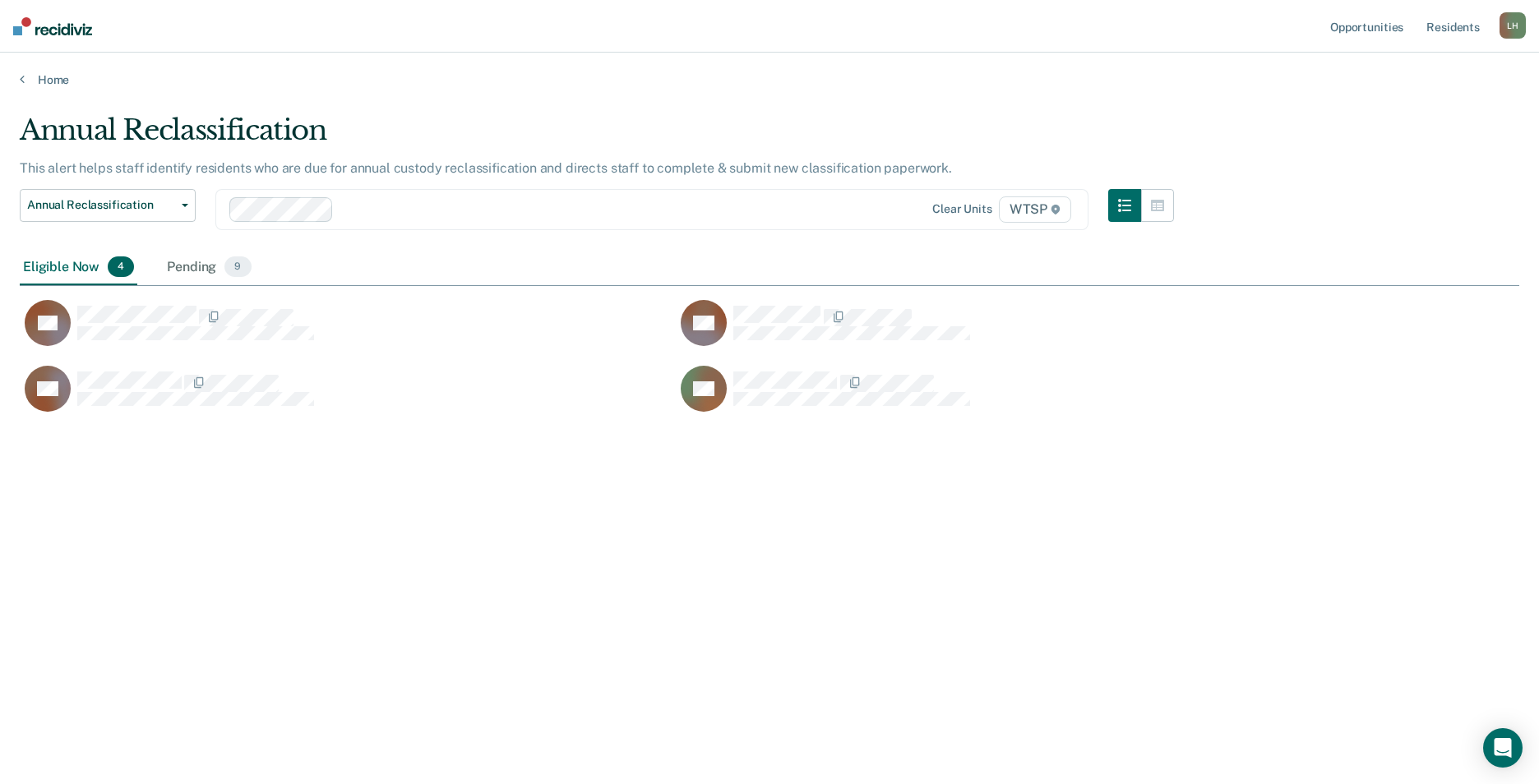
click at [1055, 206] on icon at bounding box center [1056, 210] width 8 height 10
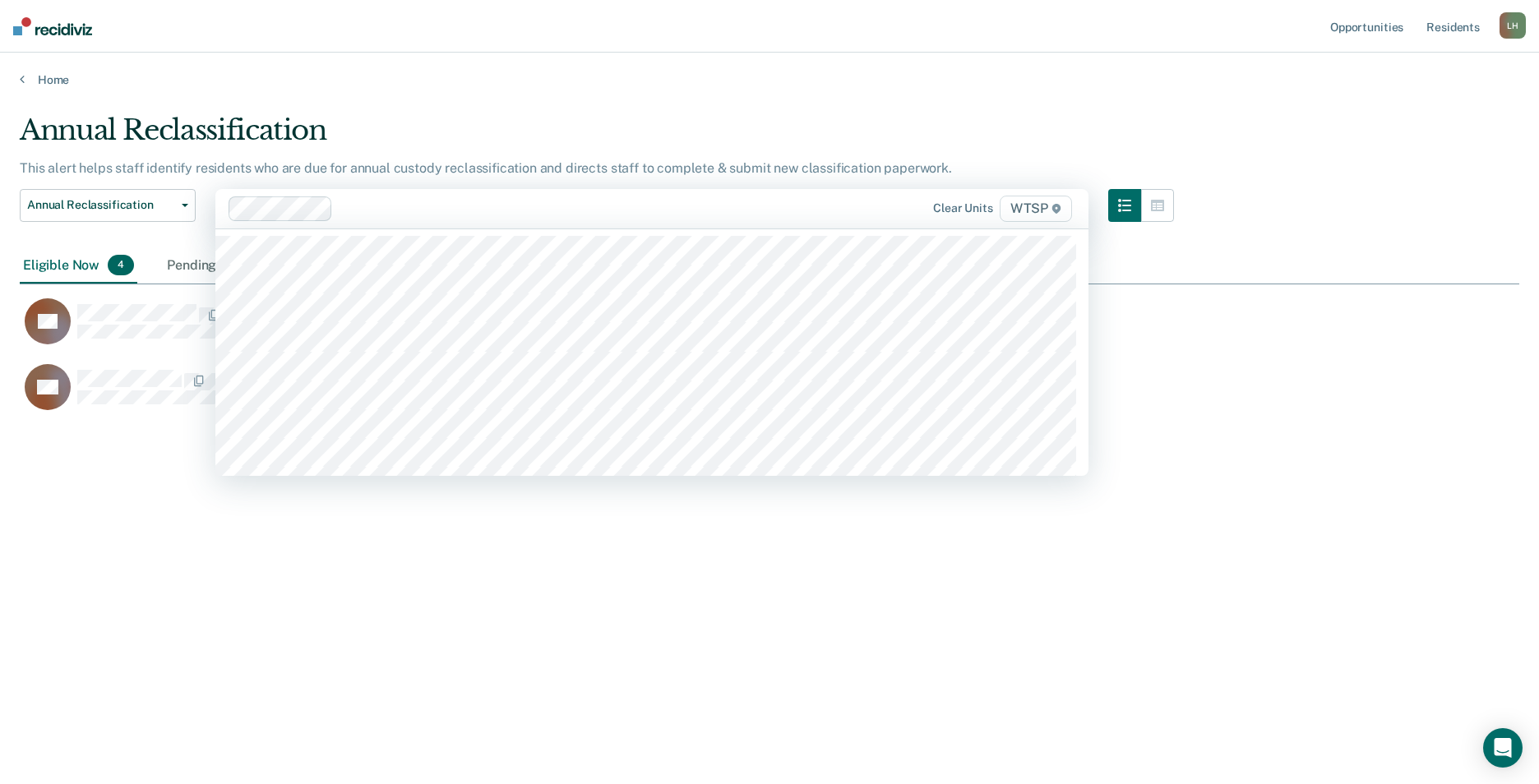
click at [1055, 206] on icon at bounding box center [1057, 209] width 8 height 10
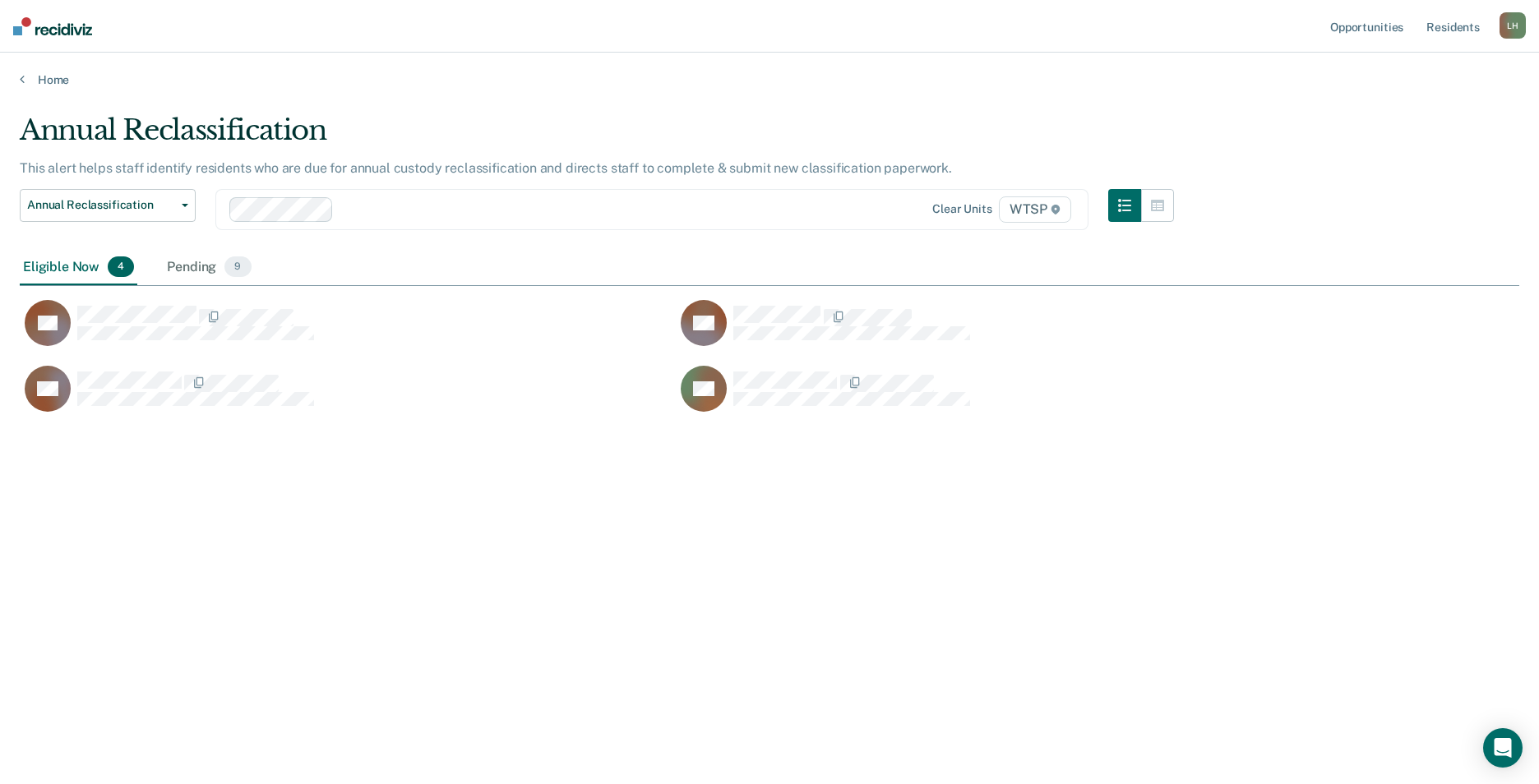
click at [65, 267] on div "Eligible Now 4" at bounding box center [78, 268] width 117 height 37
click at [42, 267] on div "Eligible Now 4" at bounding box center [78, 268] width 117 height 37
click at [112, 271] on span "4" at bounding box center [121, 267] width 26 height 21
click at [117, 270] on span "4" at bounding box center [121, 267] width 26 height 21
click at [196, 268] on div "Pending 9" at bounding box center [209, 268] width 90 height 37
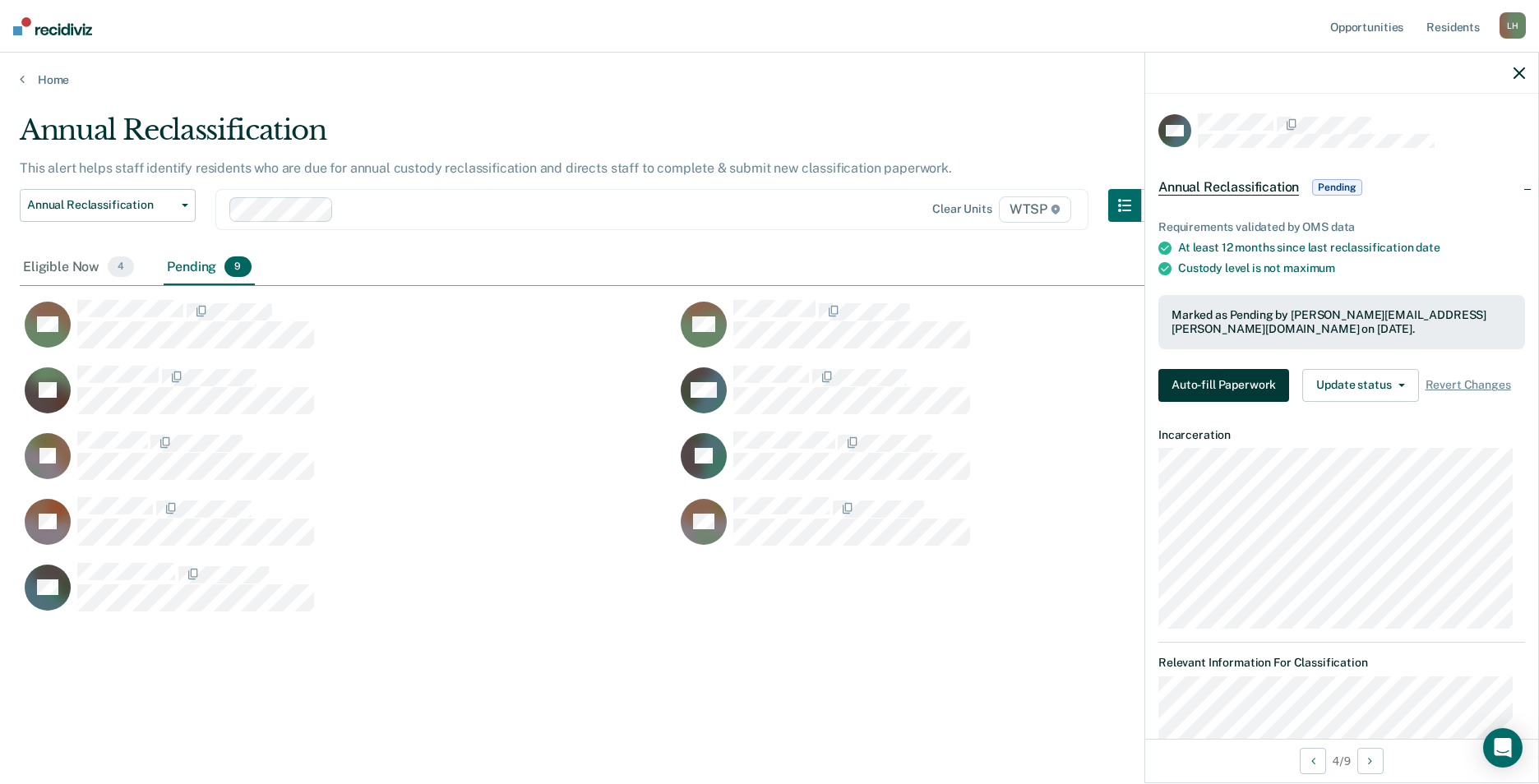
click at [1214, 380] on button "Auto-fill Paperwork" at bounding box center [1224, 385] width 131 height 33
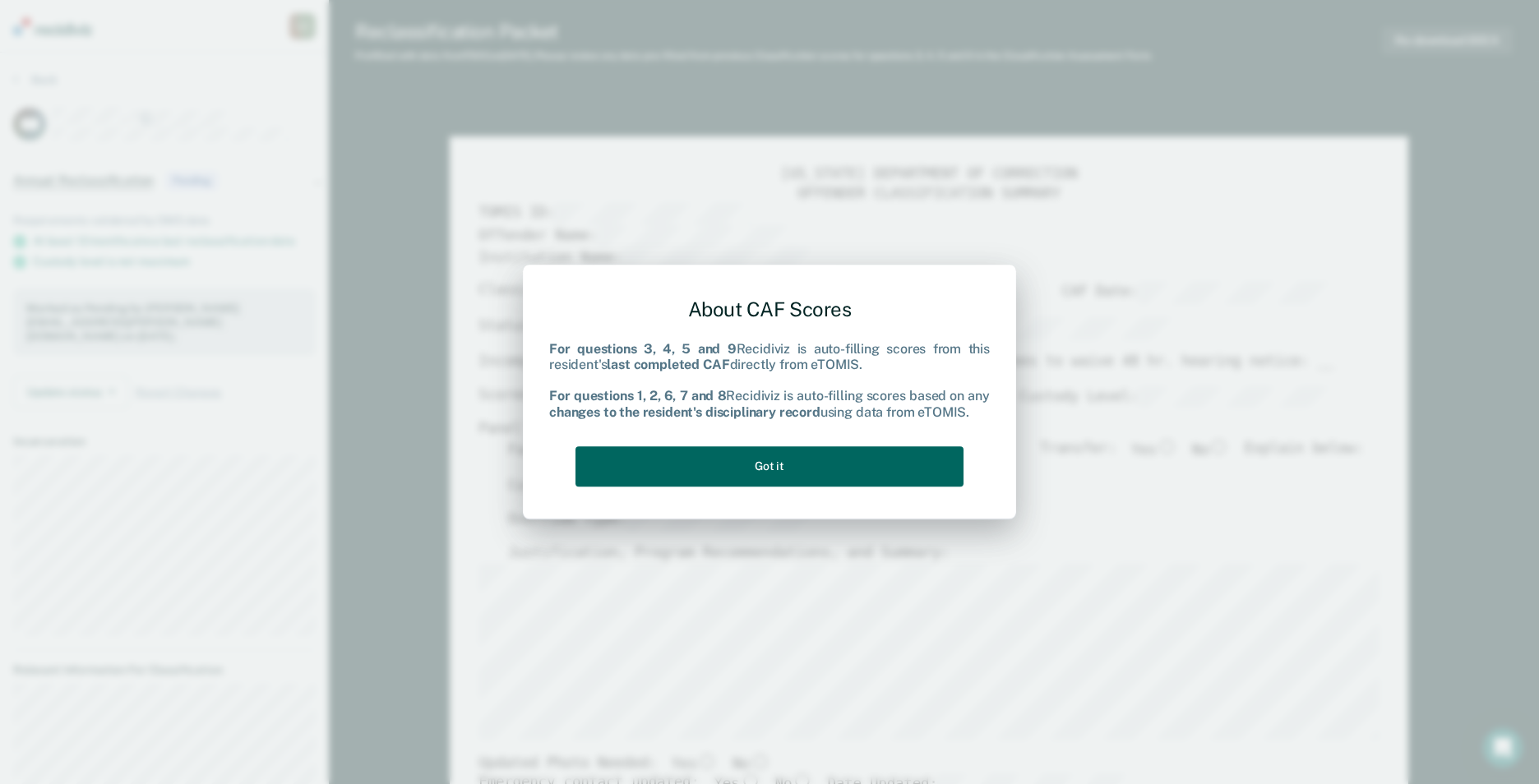
click at [827, 477] on button "Got it" at bounding box center [769, 465] width 388 height 40
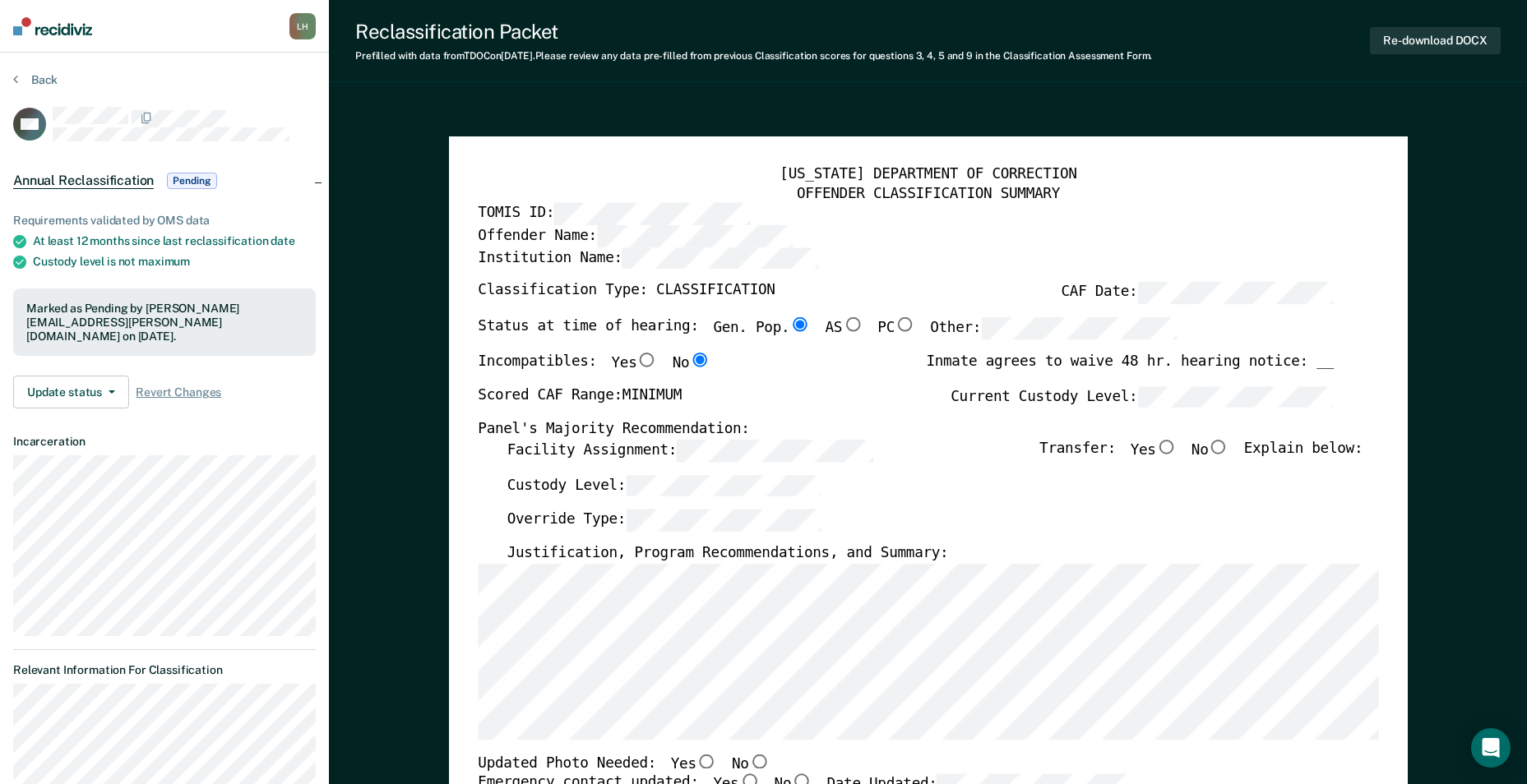
type textarea "x"
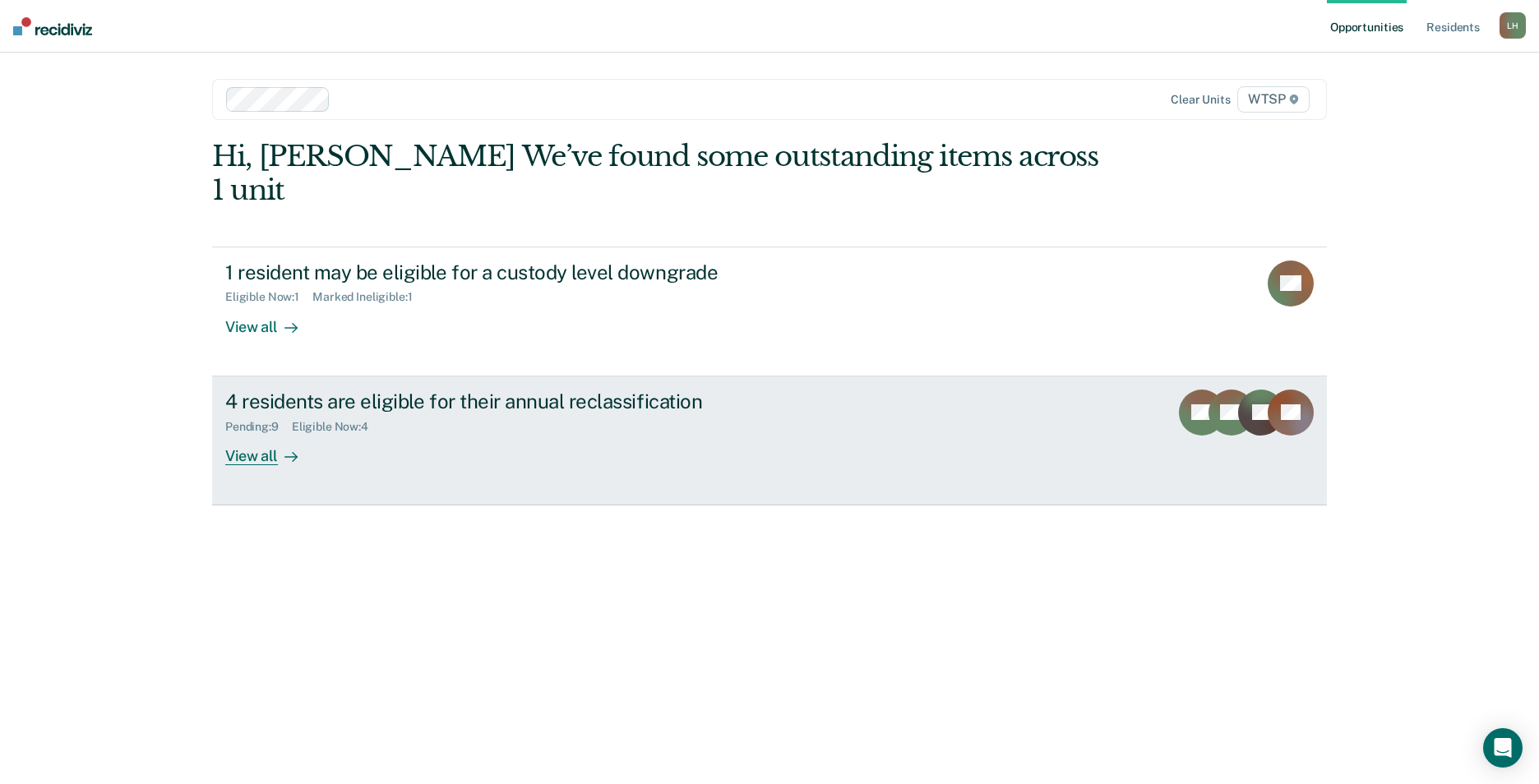
click at [249, 433] on div "View all" at bounding box center [271, 449] width 92 height 32
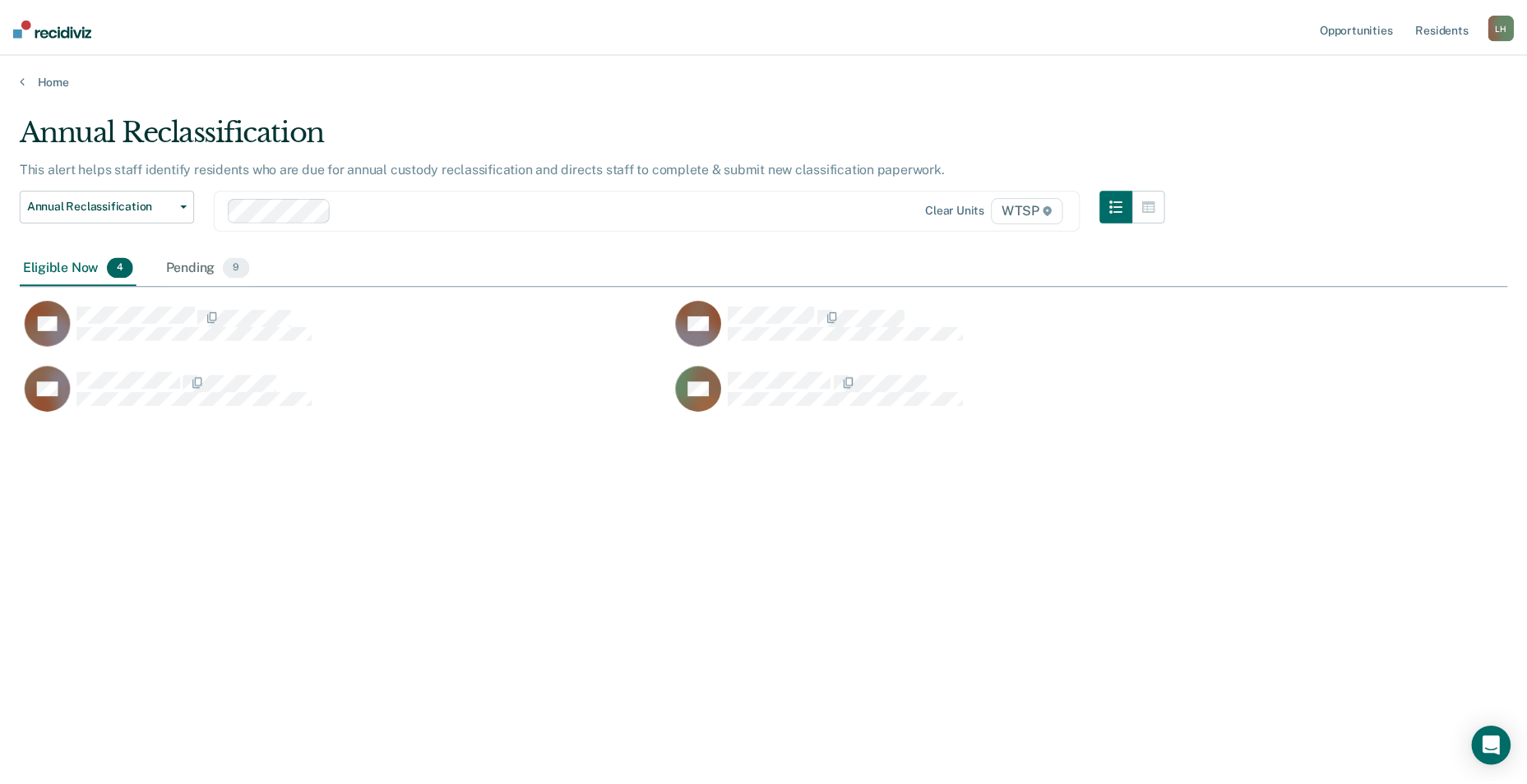
scroll to position [535, 1488]
click at [195, 265] on div "Pending 9" at bounding box center [209, 268] width 90 height 37
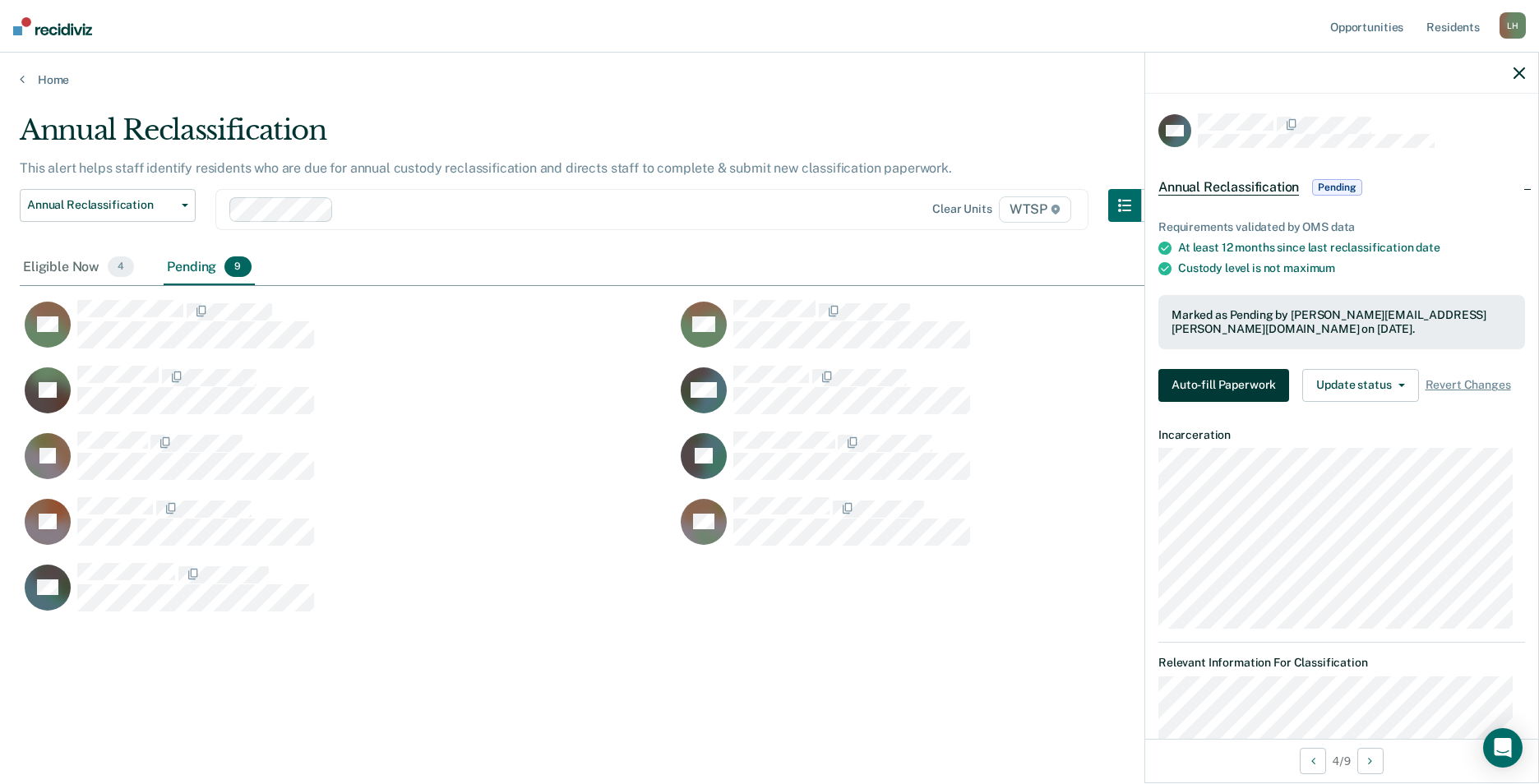
click at [1229, 380] on button "Auto-fill Paperwork" at bounding box center [1224, 385] width 131 height 33
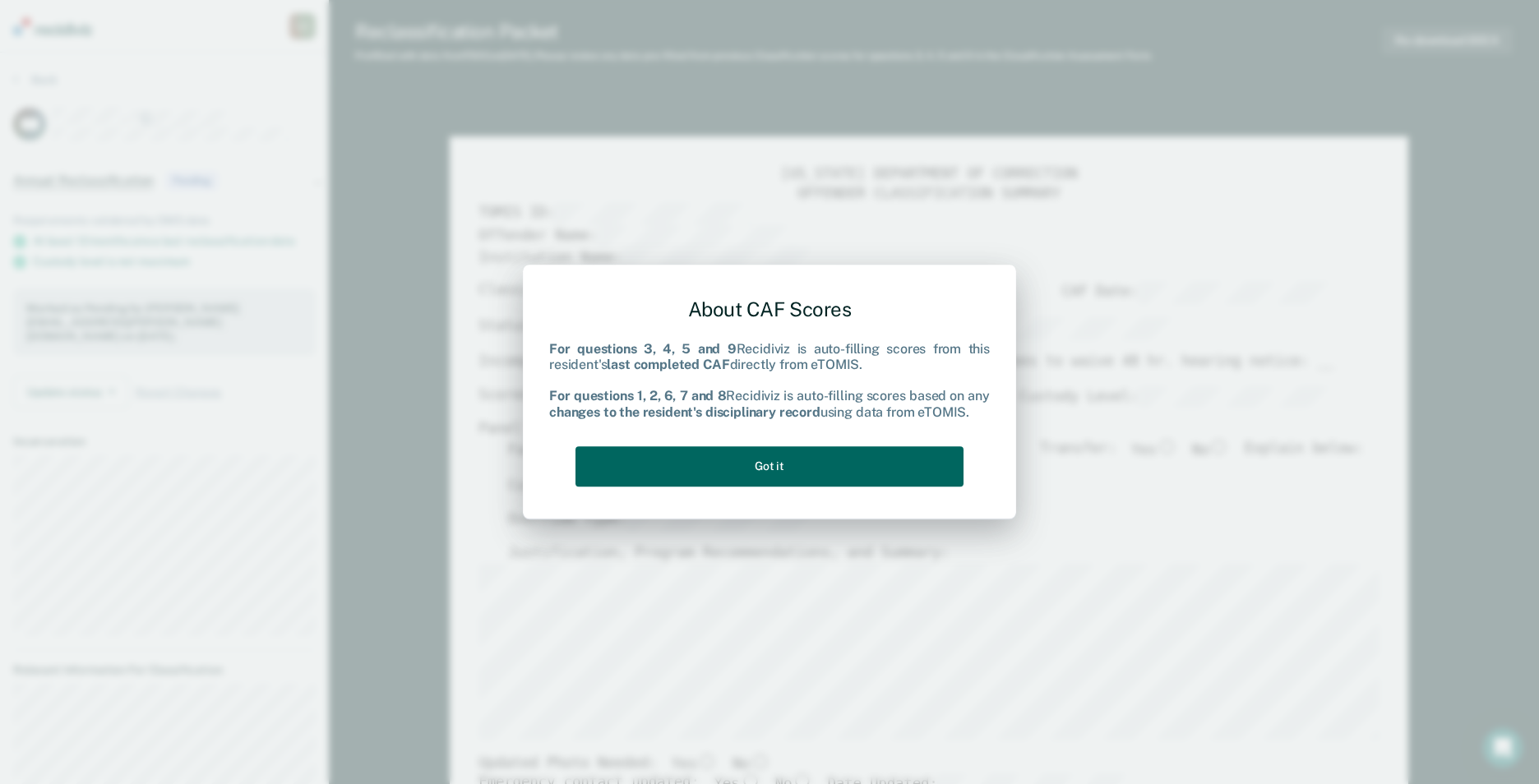
click at [914, 467] on button "Got it" at bounding box center [769, 465] width 388 height 40
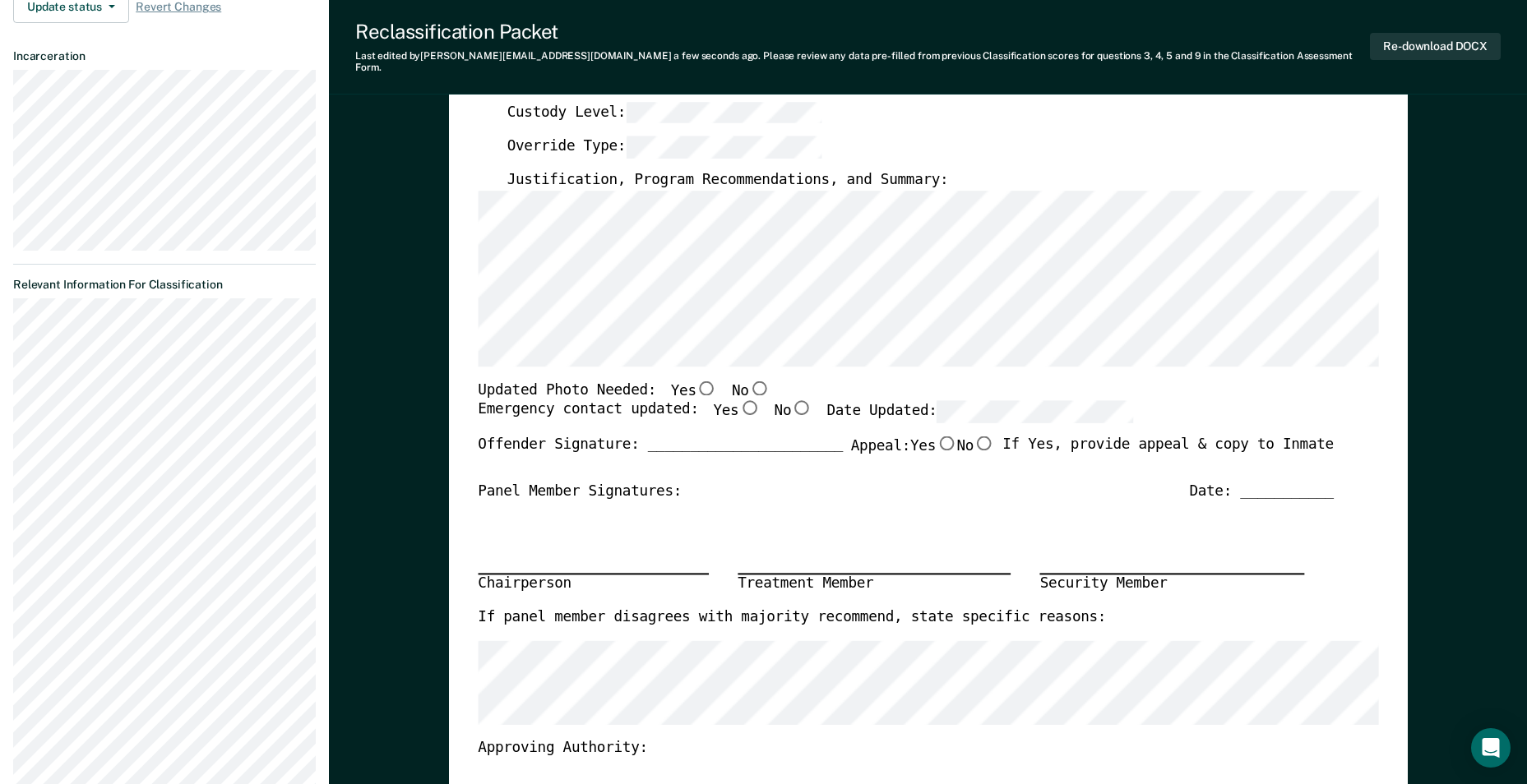
scroll to position [329, 0]
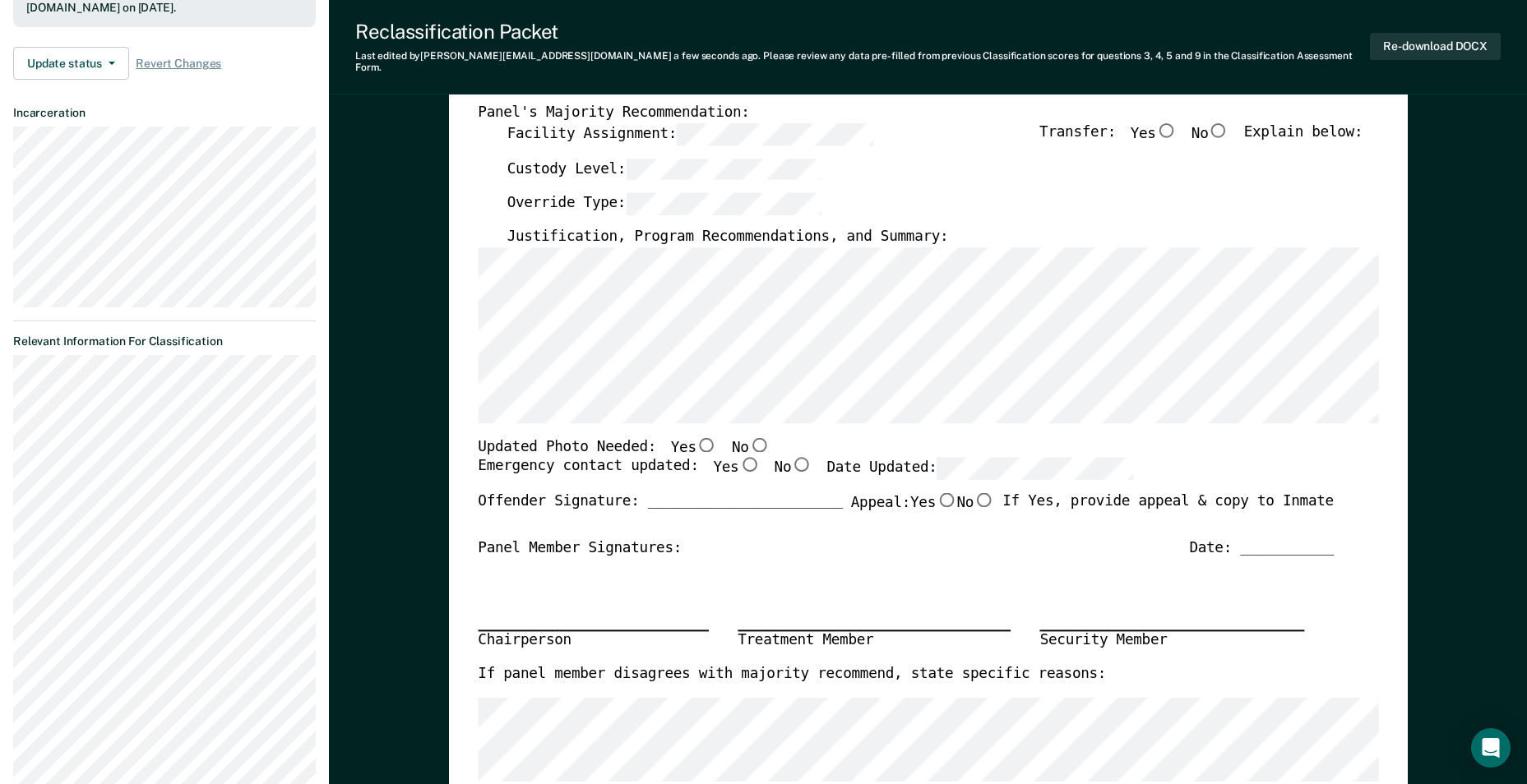
drag, startPoint x: 741, startPoint y: 428, endPoint x: 760, endPoint y: 414, distance: 23.6
click at [749, 437] on input "No" at bounding box center [759, 444] width 21 height 14
type textarea "x"
radio input "true"
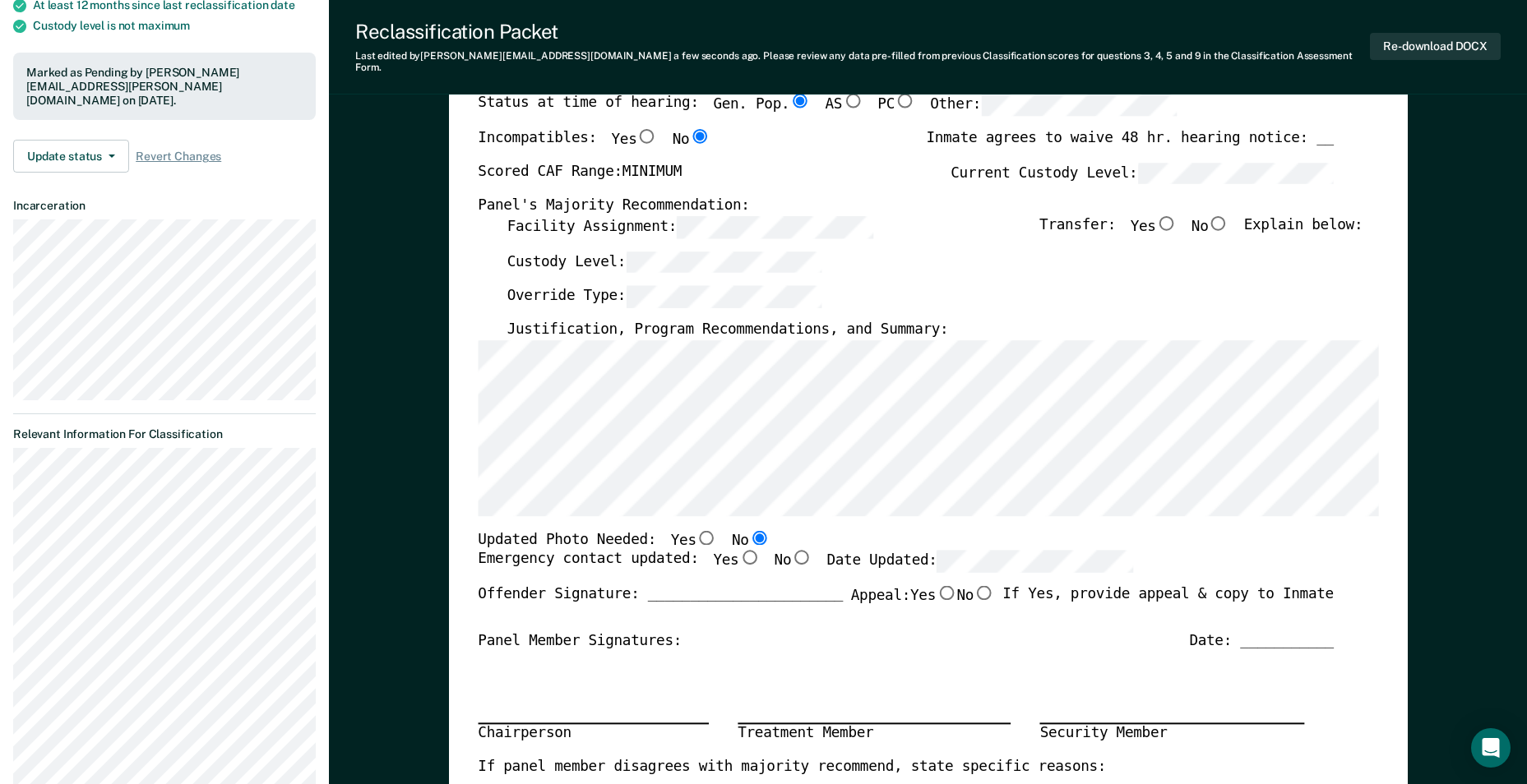
scroll to position [165, 0]
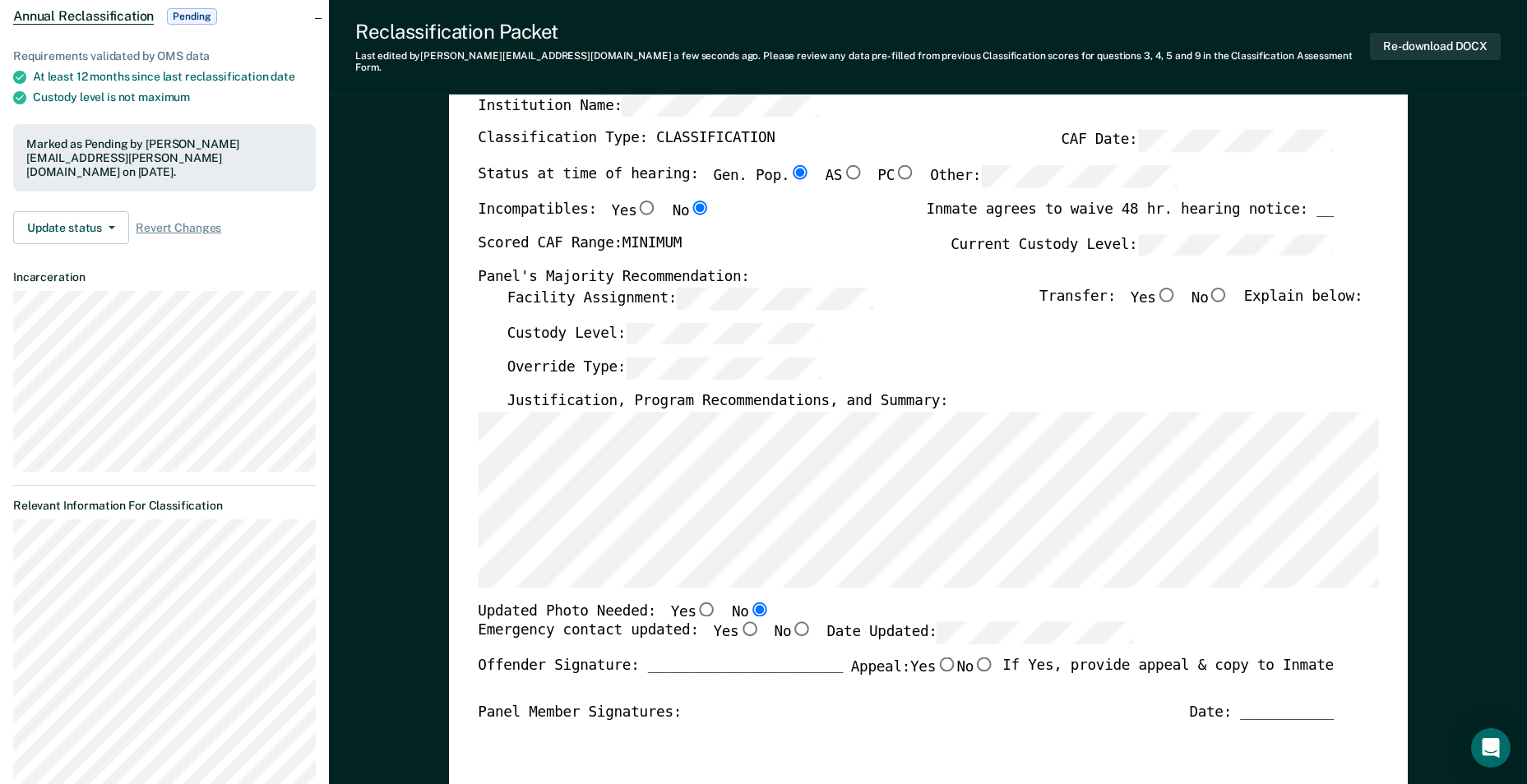
click at [1226, 287] on input "No" at bounding box center [1219, 294] width 21 height 14
type textarea "x"
radio input "true"
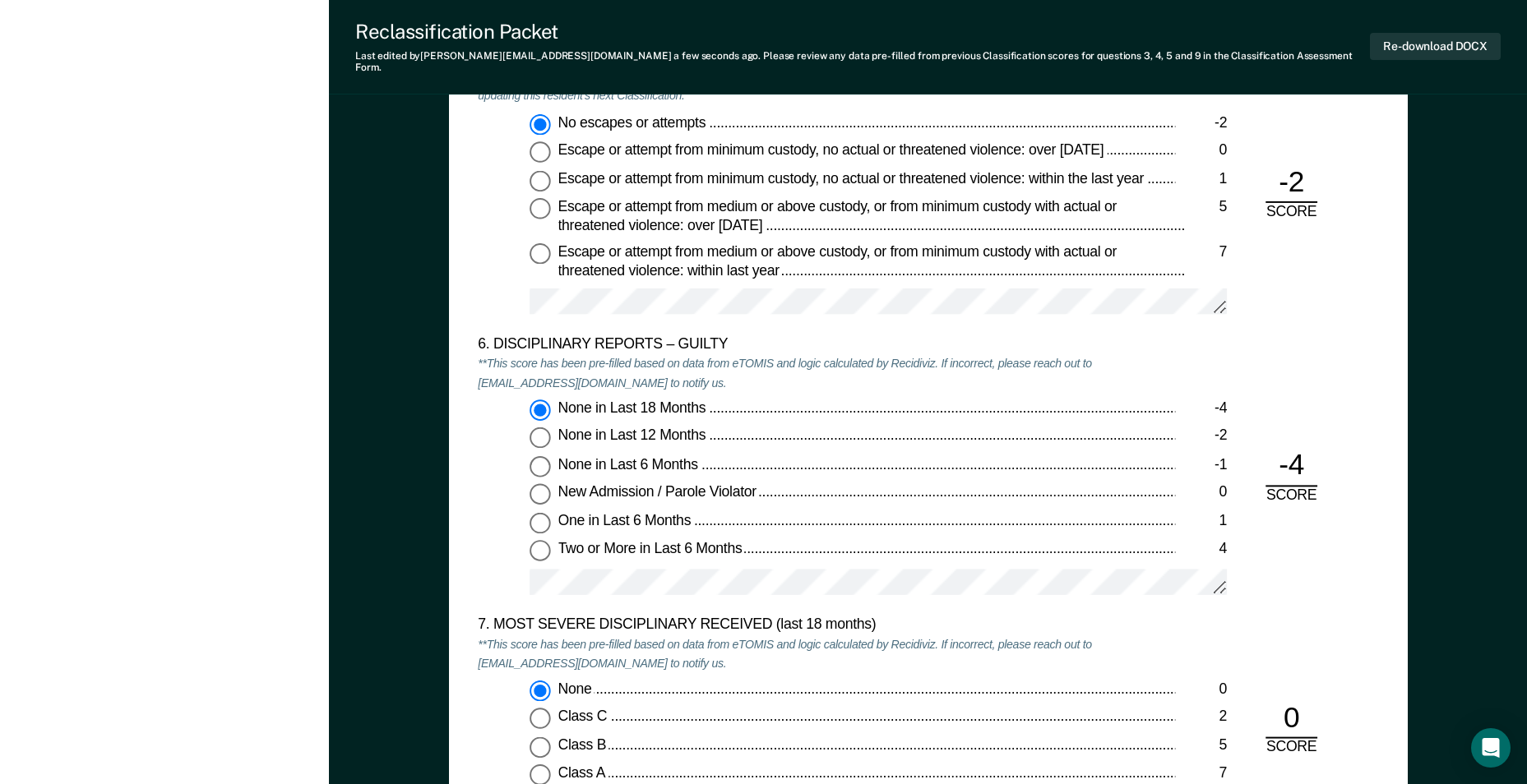
scroll to position [2959, 0]
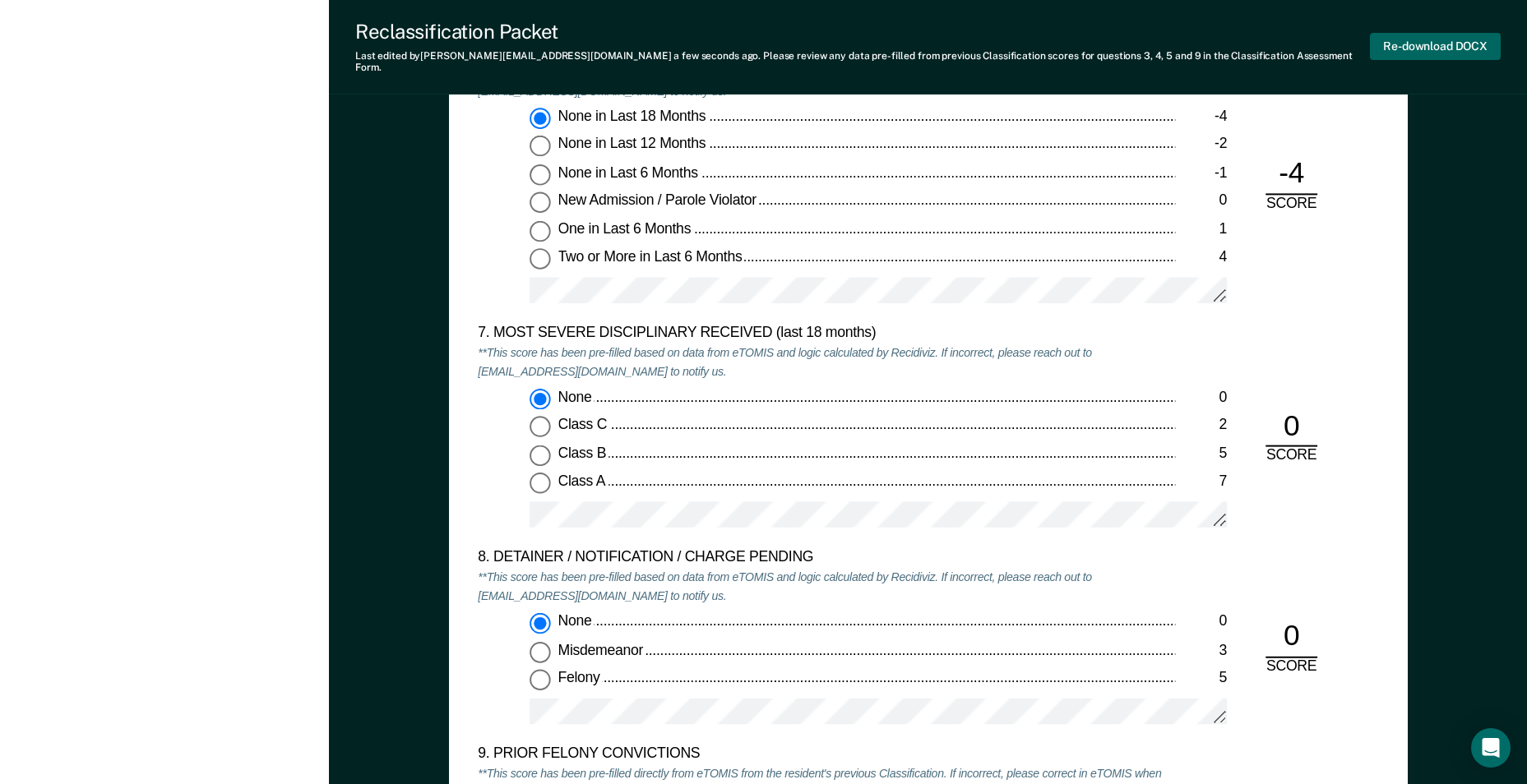
click at [1439, 37] on button "Re-download DOCX" at bounding box center [1435, 47] width 131 height 27
type textarea "x"
